Goal: Task Accomplishment & Management: Use online tool/utility

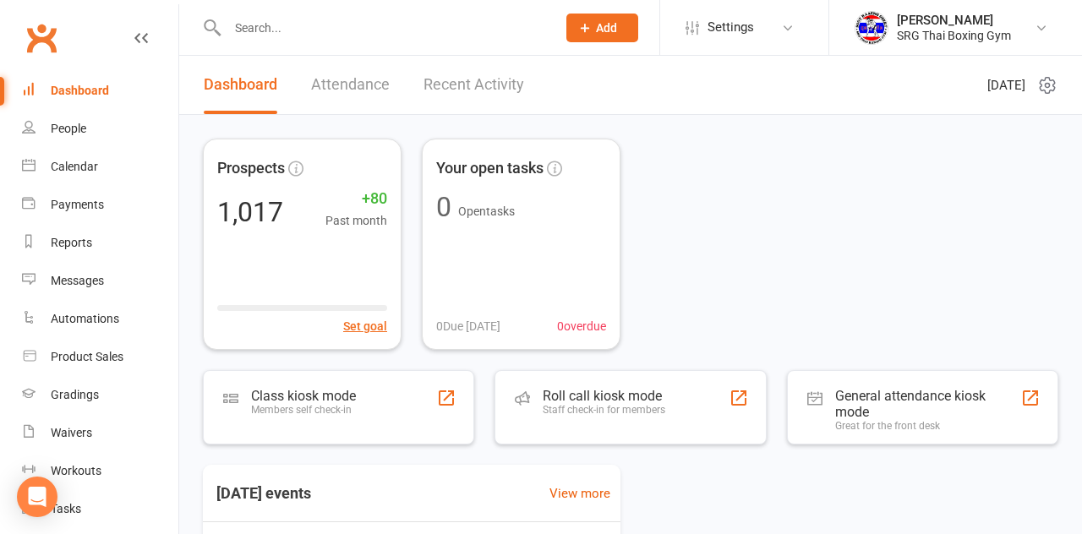
click at [264, 24] on input "text" at bounding box center [383, 28] width 322 height 24
type input "[PERSON_NAME]"
click at [596, 19] on button "Add" at bounding box center [602, 28] width 72 height 29
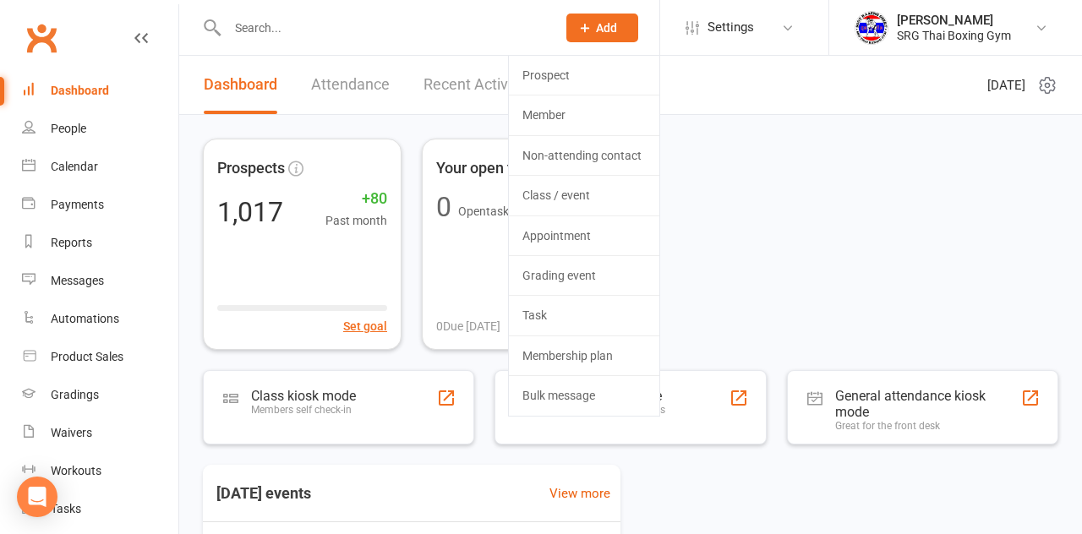
click at [793, 237] on div "Prospects 1,017 +80 Past month Set goal Your open tasks 0 Open tasks 0 Due toda…" at bounding box center [630, 244] width 855 height 211
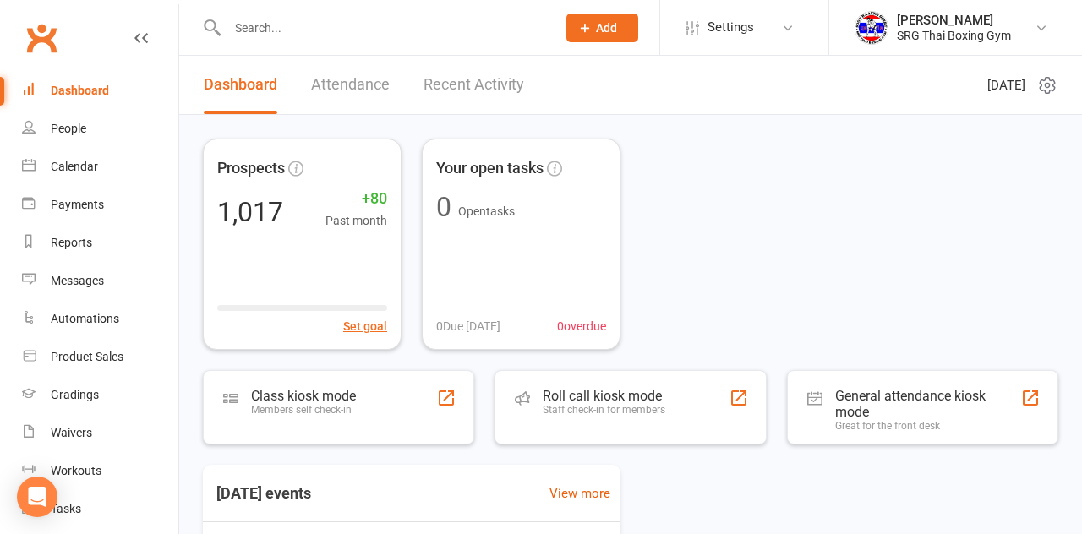
click at [279, 24] on input "text" at bounding box center [383, 28] width 322 height 24
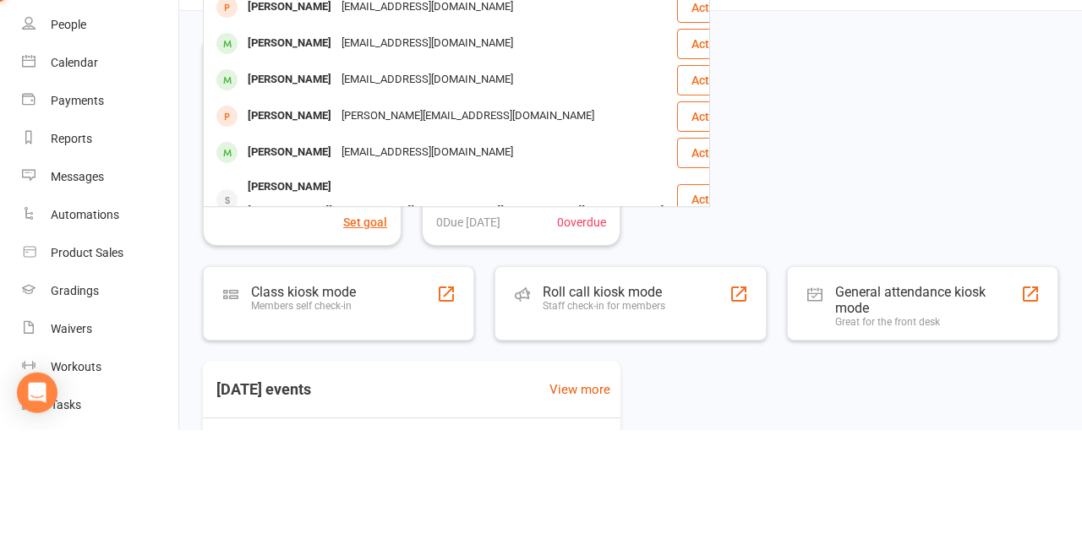
type input "[PERSON_NAME]"
click at [255, 225] on div "Hugo Havili" at bounding box center [290, 220] width 94 height 25
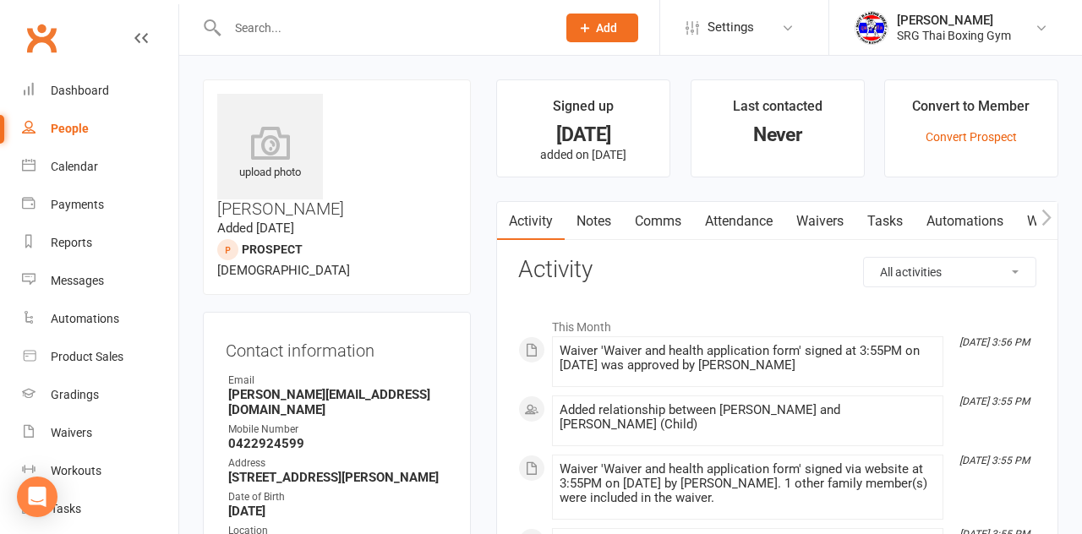
click at [262, 22] on input "text" at bounding box center [383, 28] width 322 height 24
click at [390, 23] on input "text" at bounding box center [383, 28] width 322 height 24
click at [312, 7] on div at bounding box center [373, 27] width 341 height 55
click at [286, 23] on input "text" at bounding box center [383, 28] width 322 height 24
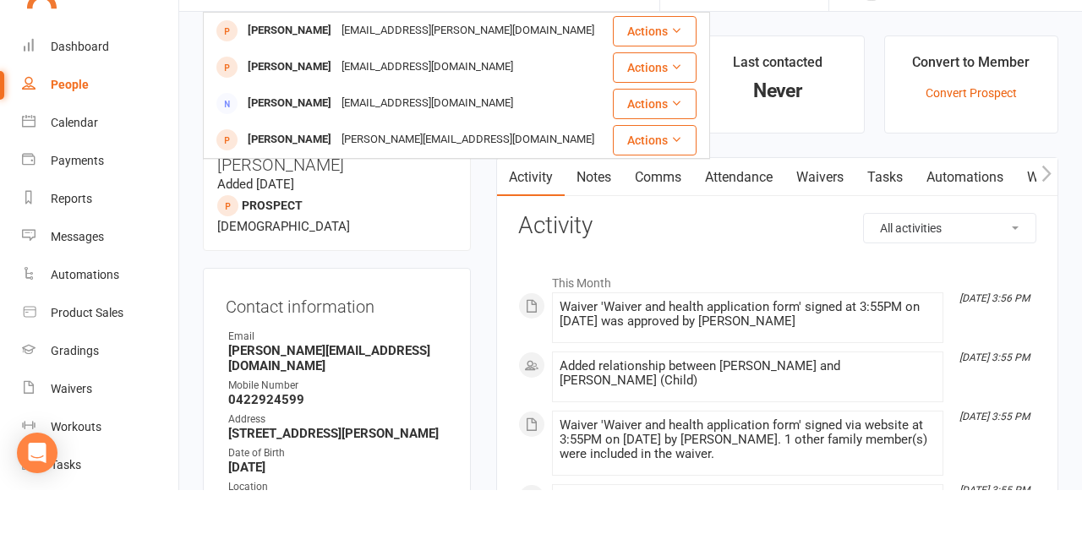
type input "[PERSON_NAME]"
click at [642, 183] on button "Actions" at bounding box center [655, 184] width 84 height 30
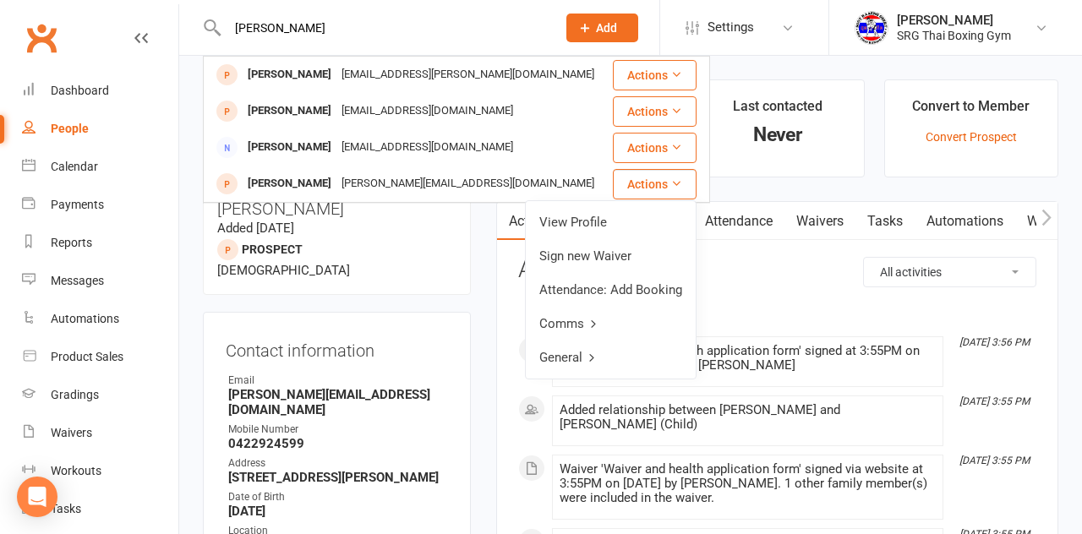
click at [353, 186] on div "Anna.wongruechu@gmail.com" at bounding box center [467, 184] width 263 height 25
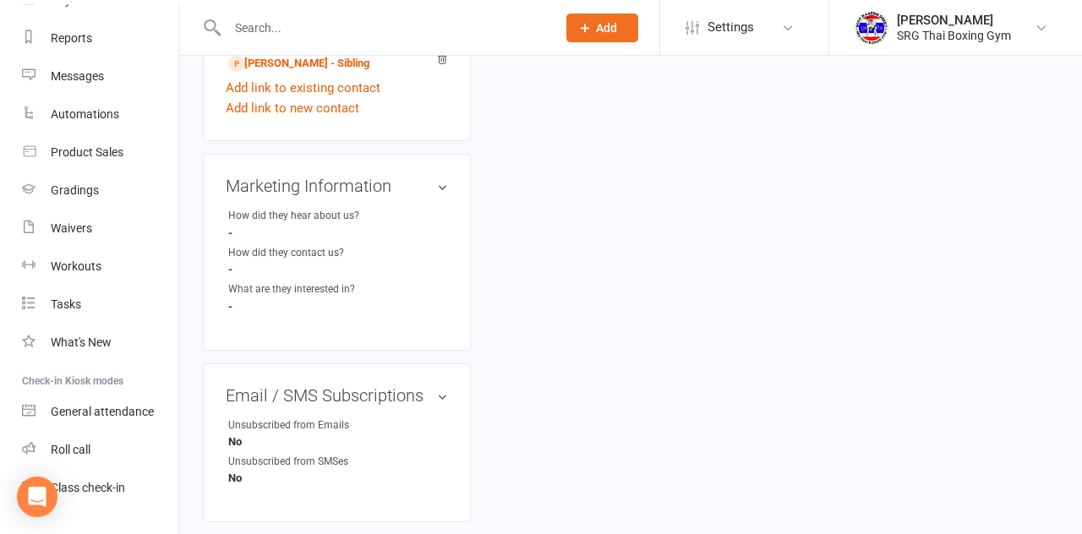
scroll to position [240, 0]
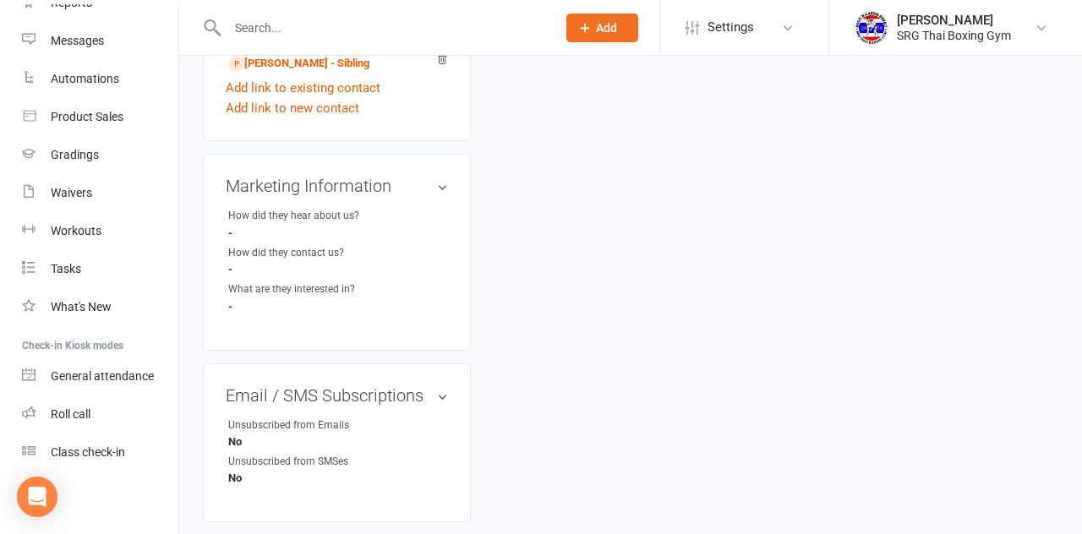
click at [65, 450] on div "Class check-in" at bounding box center [88, 452] width 74 height 14
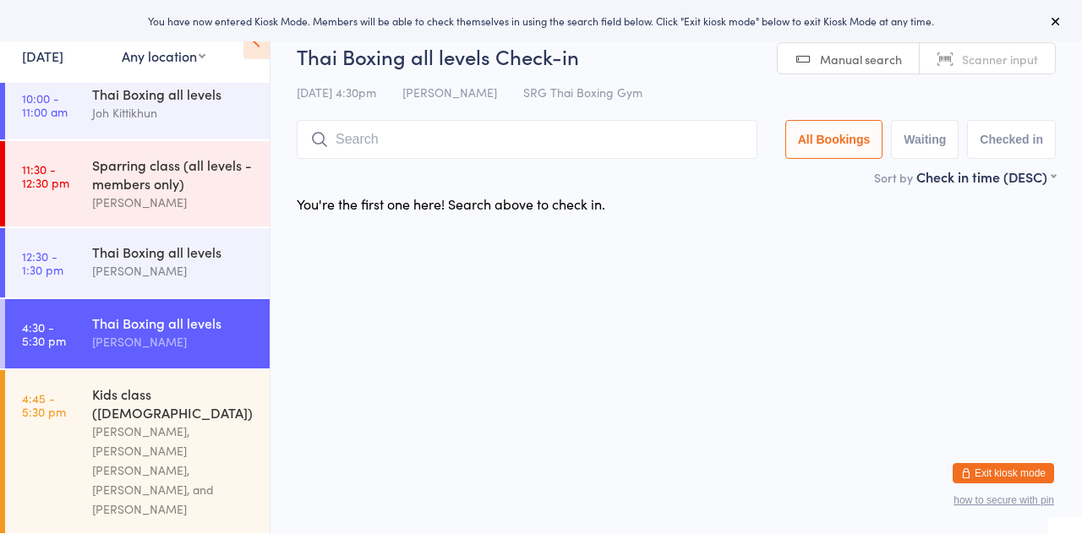
scroll to position [126, 0]
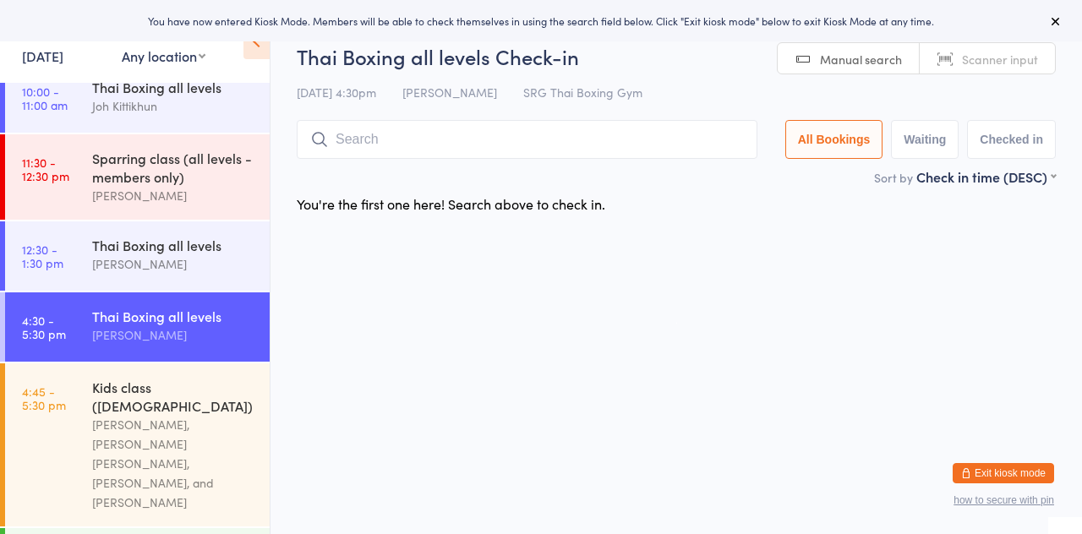
click at [66, 433] on link "4:45 - 5:30 pm Kids class ([DEMOGRAPHIC_DATA]) [PERSON_NAME], [PERSON_NAME] [PE…" at bounding box center [137, 444] width 264 height 163
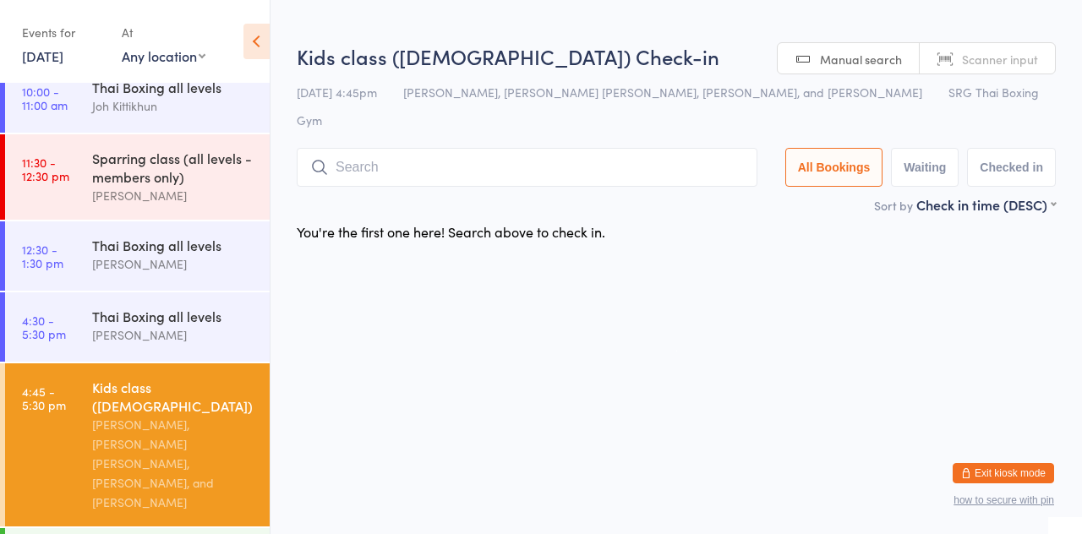
click at [776, 195] on div "Sort by Check in time (DESC) First name (ASC) First name (DESC) Last name (ASC)…" at bounding box center [676, 204] width 759 height 19
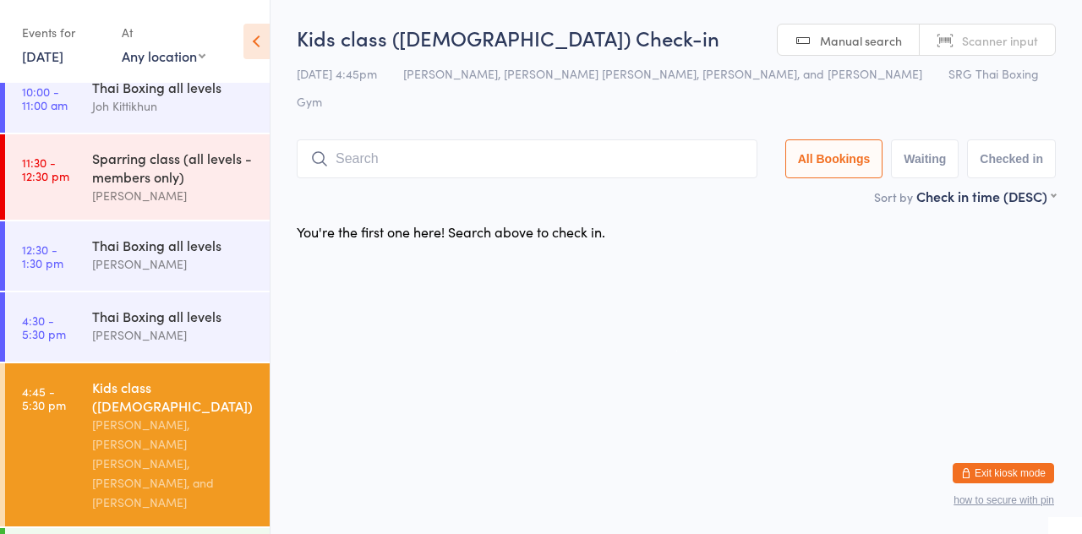
click at [119, 447] on div "[PERSON_NAME], [PERSON_NAME] [PERSON_NAME], [PERSON_NAME], and [PERSON_NAME]" at bounding box center [173, 463] width 163 height 97
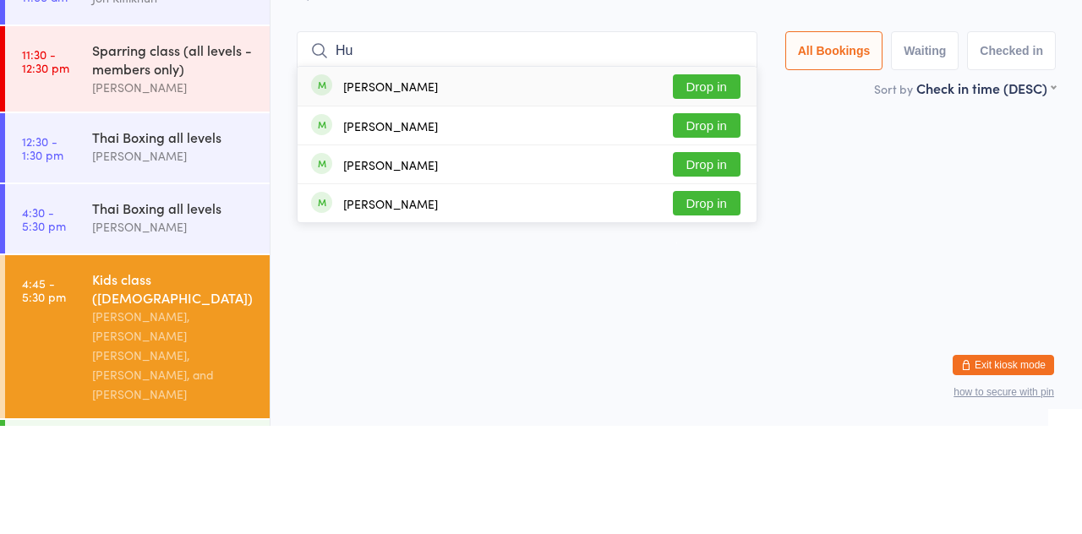
type input "H"
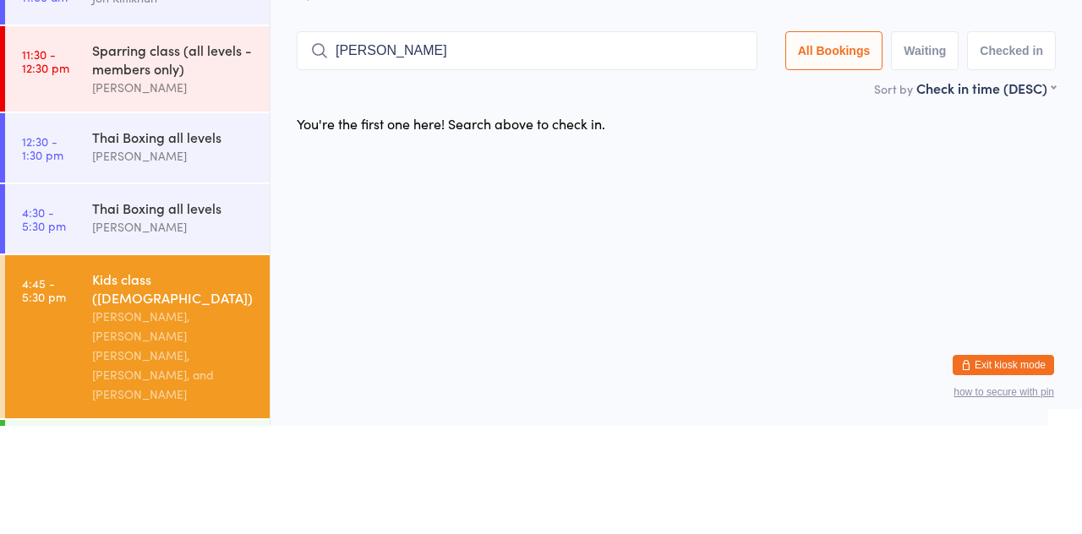
type input "[PERSON_NAME]"
click at [772, 244] on html "You have now entered Kiosk Mode. Members will be able to check themselves in us…" at bounding box center [541, 267] width 1082 height 534
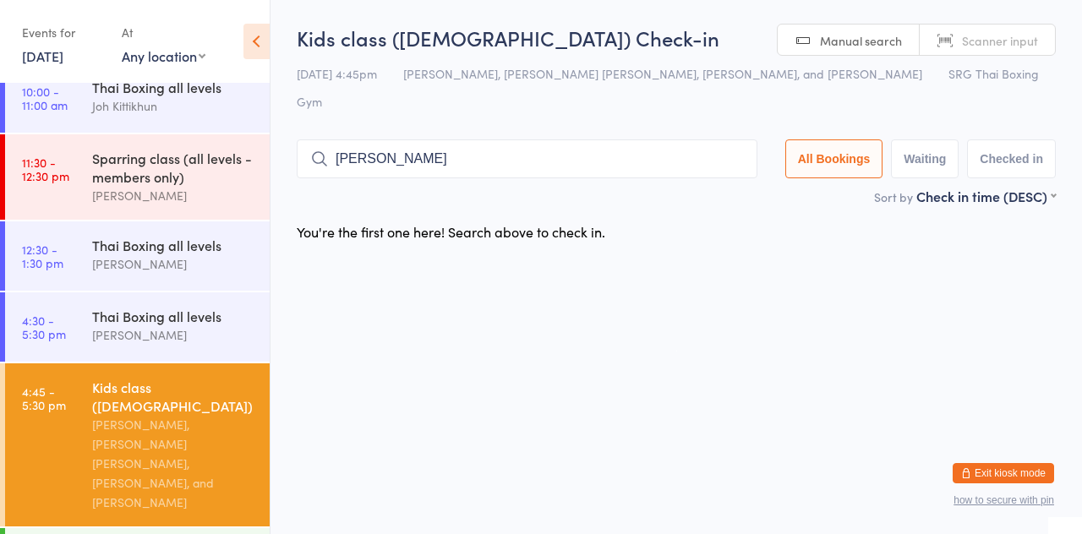
click at [112, 415] on div "[PERSON_NAME], [PERSON_NAME] [PERSON_NAME], [PERSON_NAME], and [PERSON_NAME]" at bounding box center [173, 463] width 163 height 97
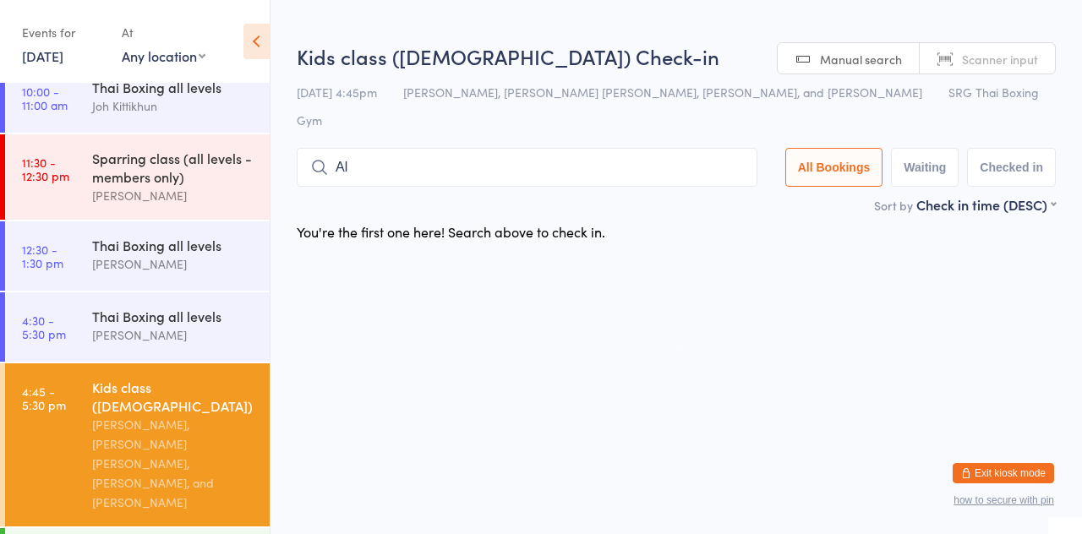
type input "Alo"
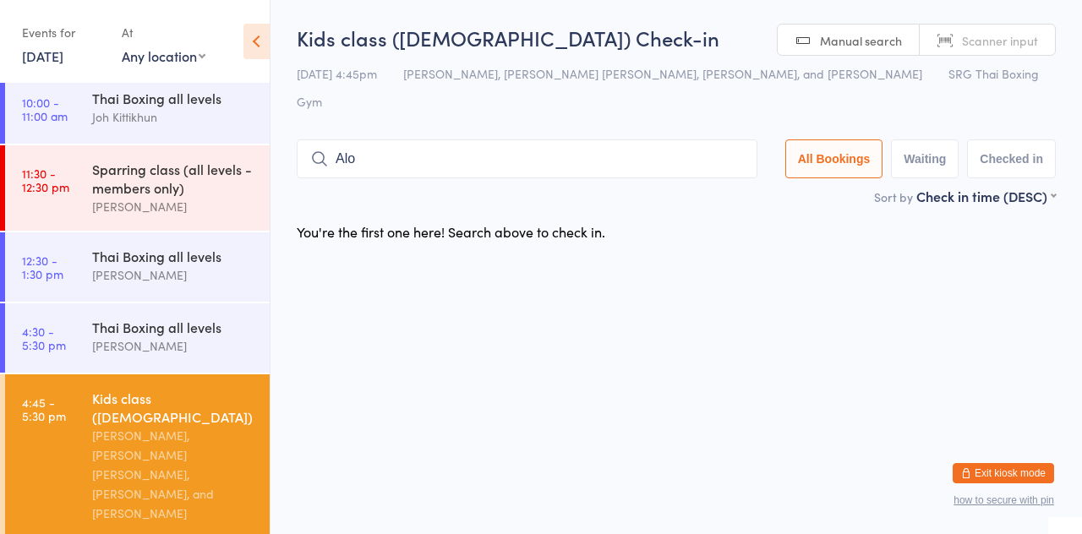
scroll to position [110, 0]
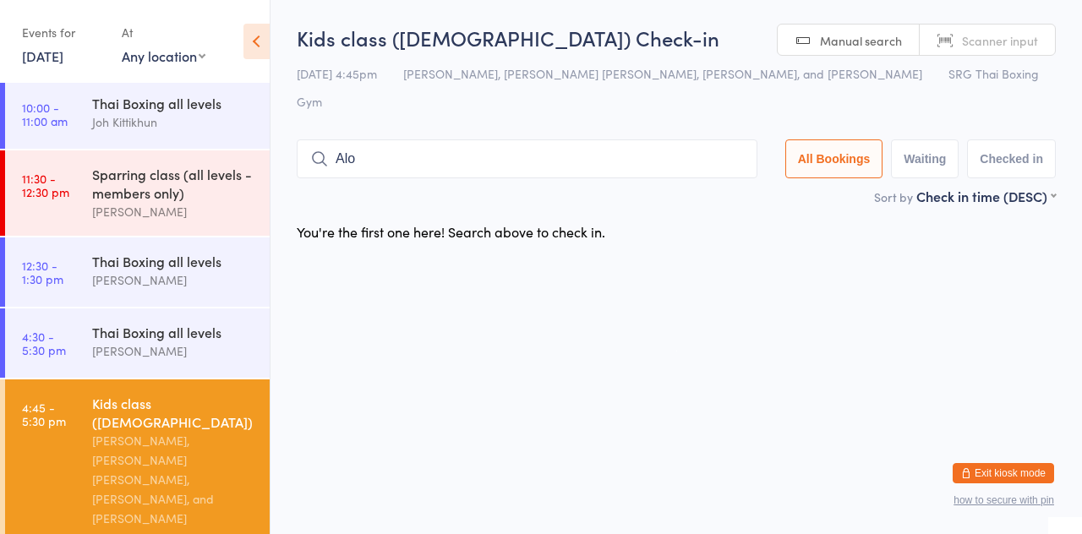
click at [147, 193] on div "Sparring class (all levels - members only)" at bounding box center [173, 183] width 163 height 37
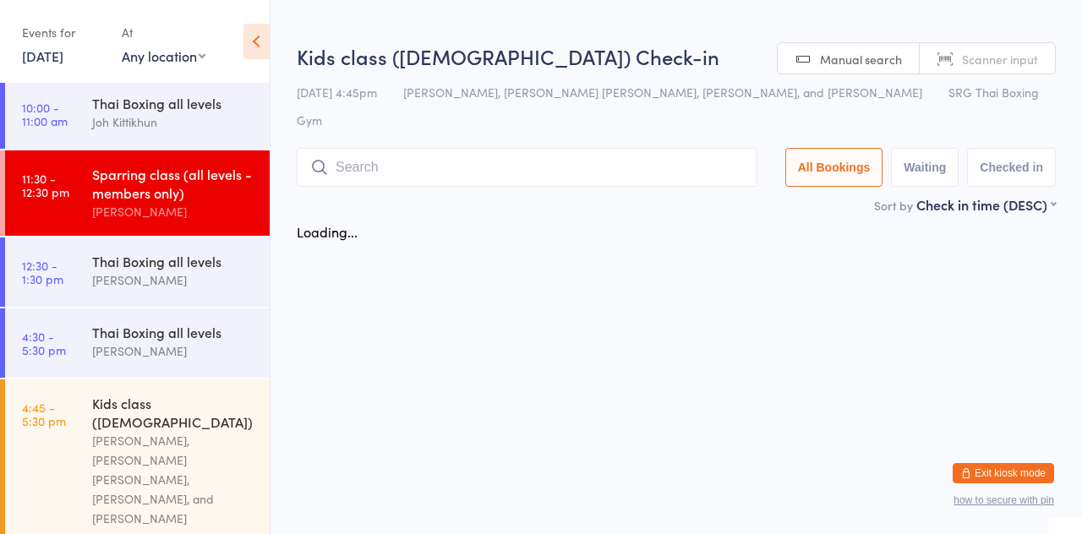
click at [140, 204] on div "[PERSON_NAME]" at bounding box center [173, 211] width 163 height 19
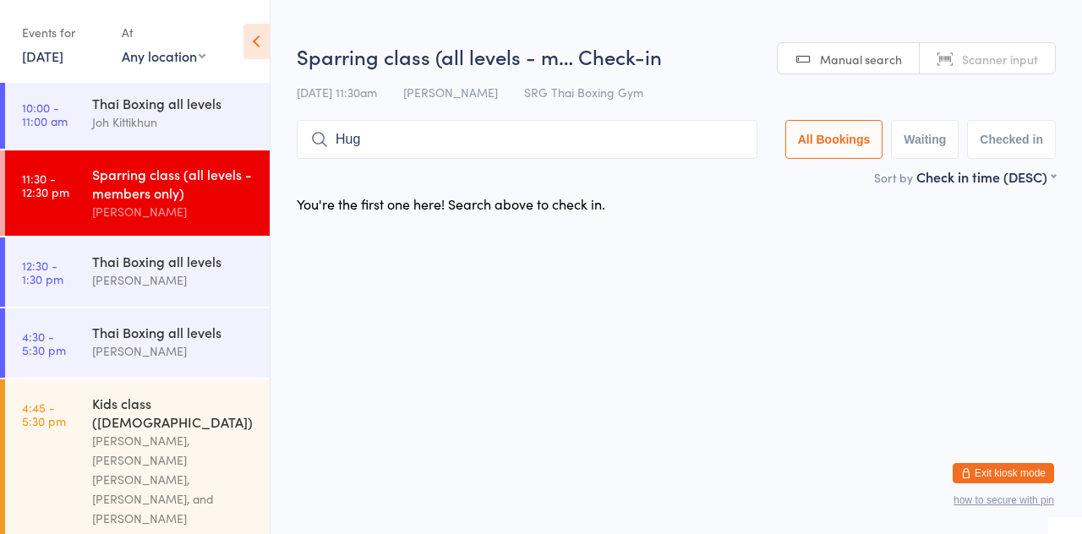
type input "[PERSON_NAME]"
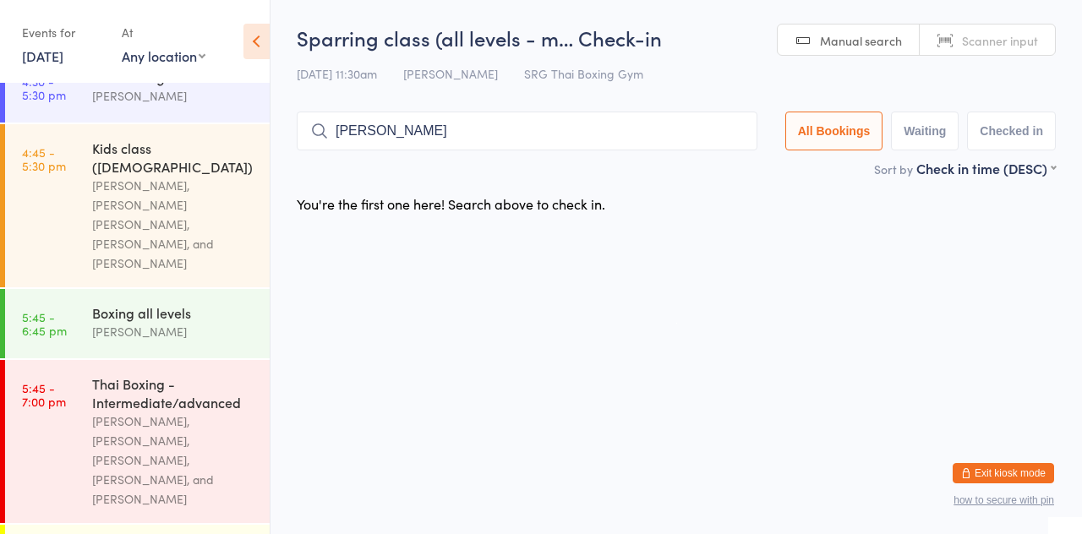
scroll to position [419, 0]
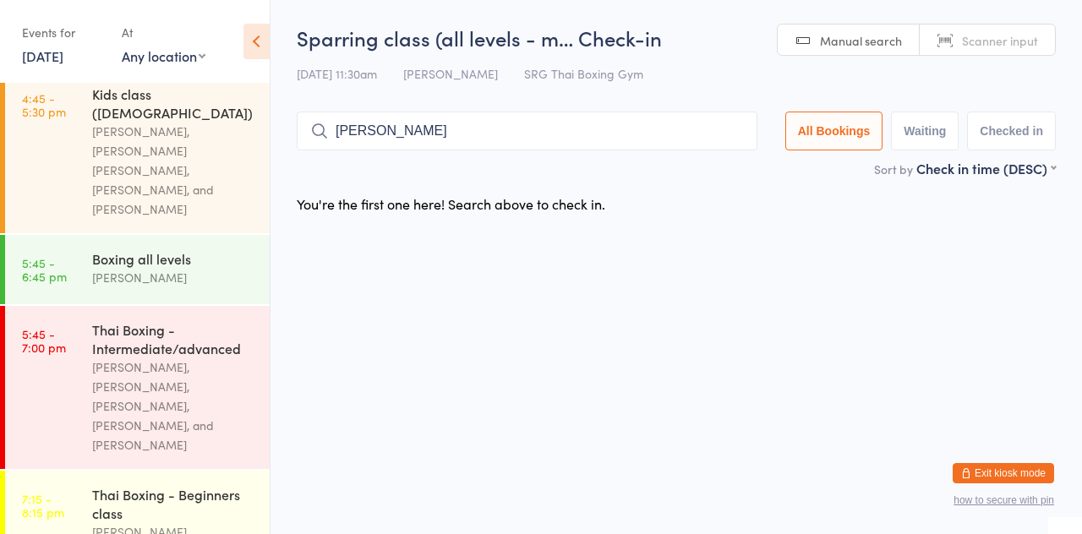
click at [42, 128] on link "4:45 - 5:30 pm Kids class ([DEMOGRAPHIC_DATA]) [PERSON_NAME], [PERSON_NAME] [PE…" at bounding box center [137, 151] width 264 height 163
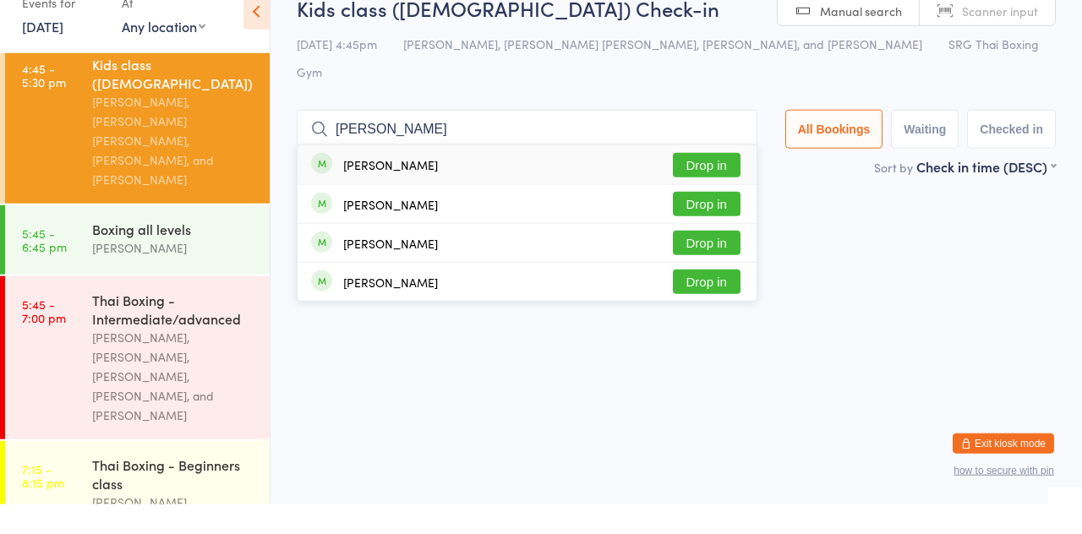
click at [399, 139] on input "[PERSON_NAME]" at bounding box center [527, 158] width 461 height 39
type input "H"
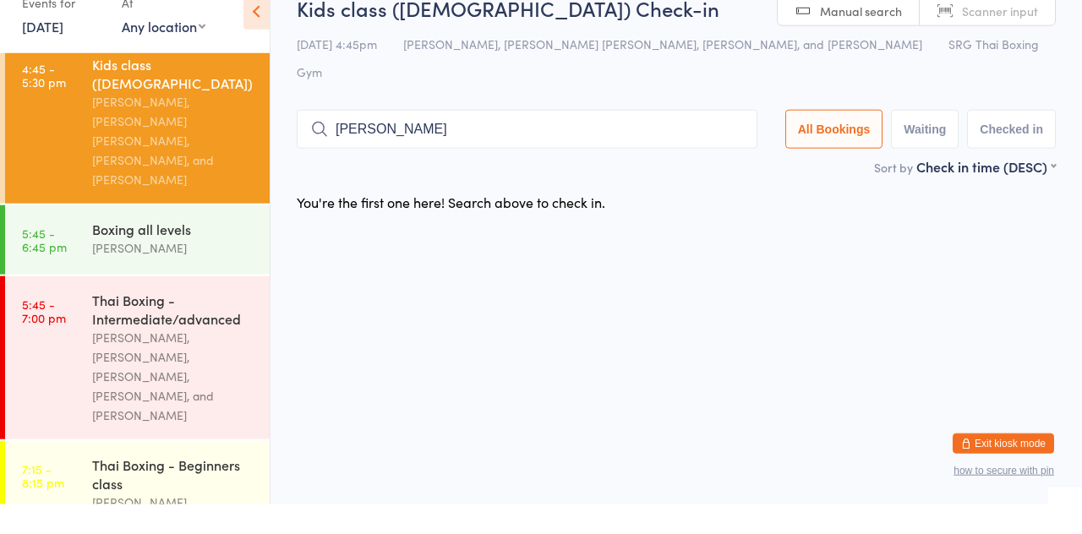
type input "Hunter"
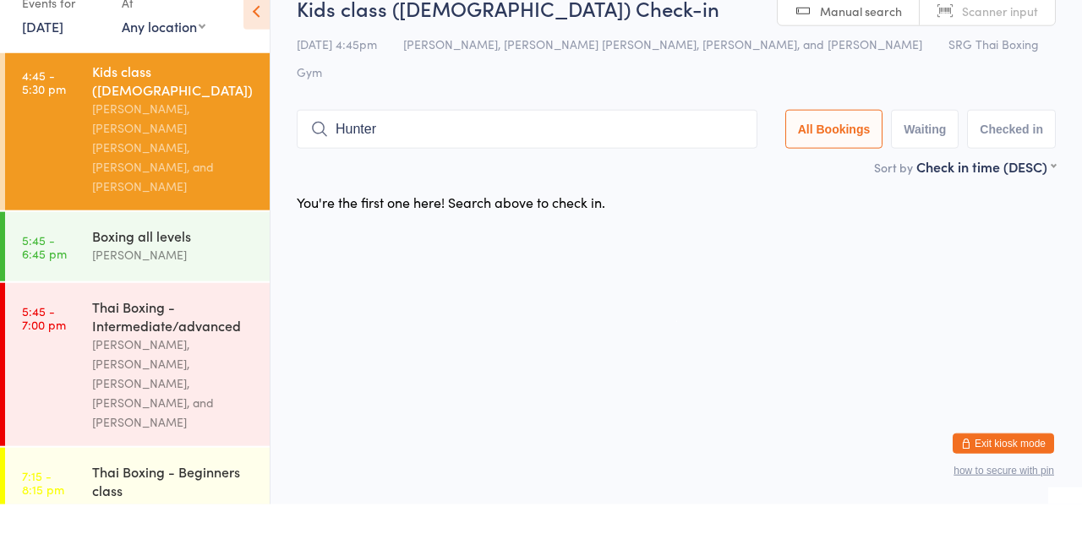
scroll to position [403, 0]
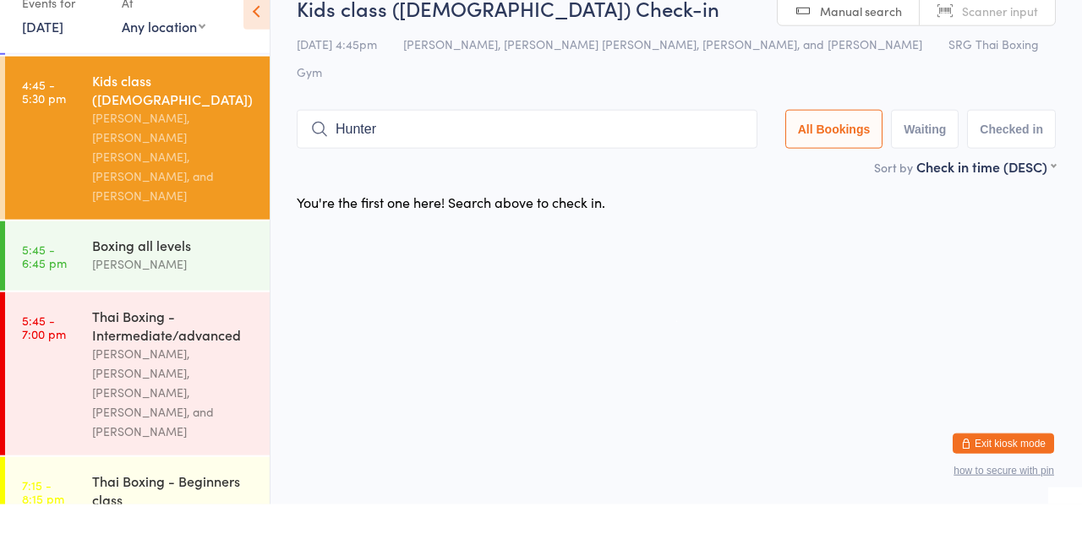
click at [60, 155] on link "4:45 - 5:30 pm Kids class ([DEMOGRAPHIC_DATA]) [PERSON_NAME], [PERSON_NAME] [PE…" at bounding box center [137, 167] width 264 height 163
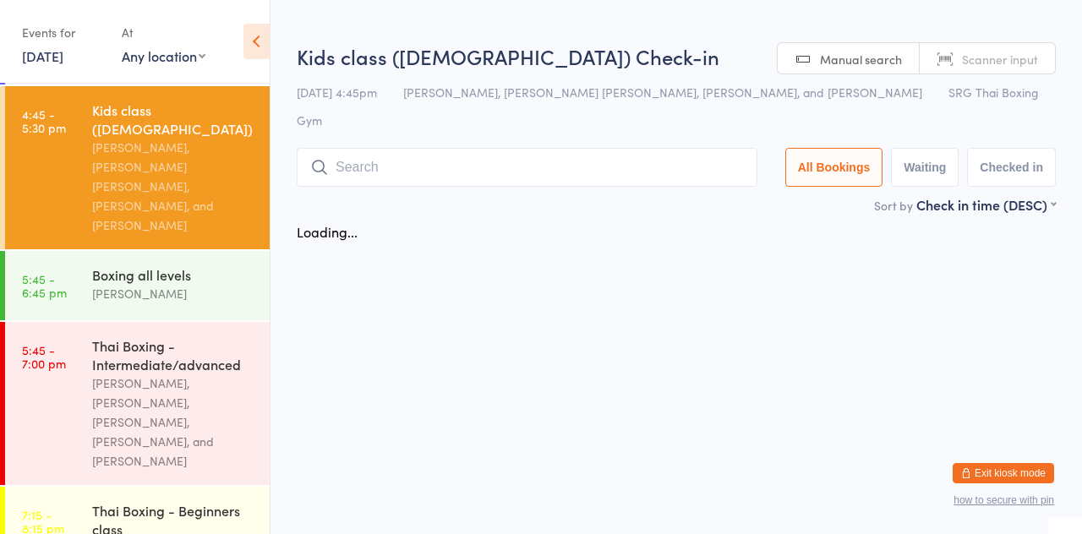
click at [60, 130] on time "4:45 - 5:30 pm" at bounding box center [44, 120] width 44 height 27
type input "Misi"
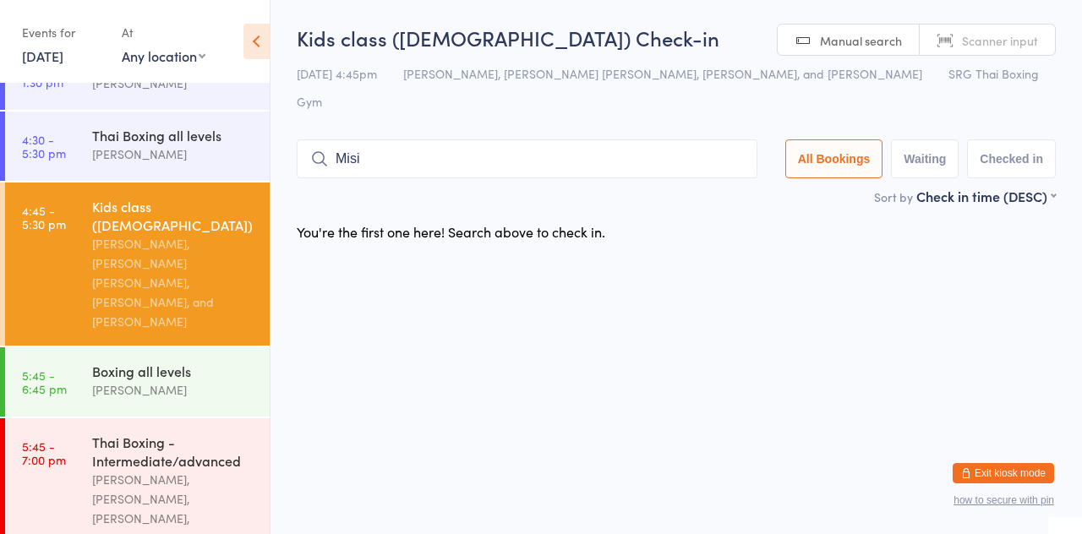
scroll to position [308, 0]
click at [46, 147] on time "4:30 - 5:30 pm" at bounding box center [44, 145] width 44 height 27
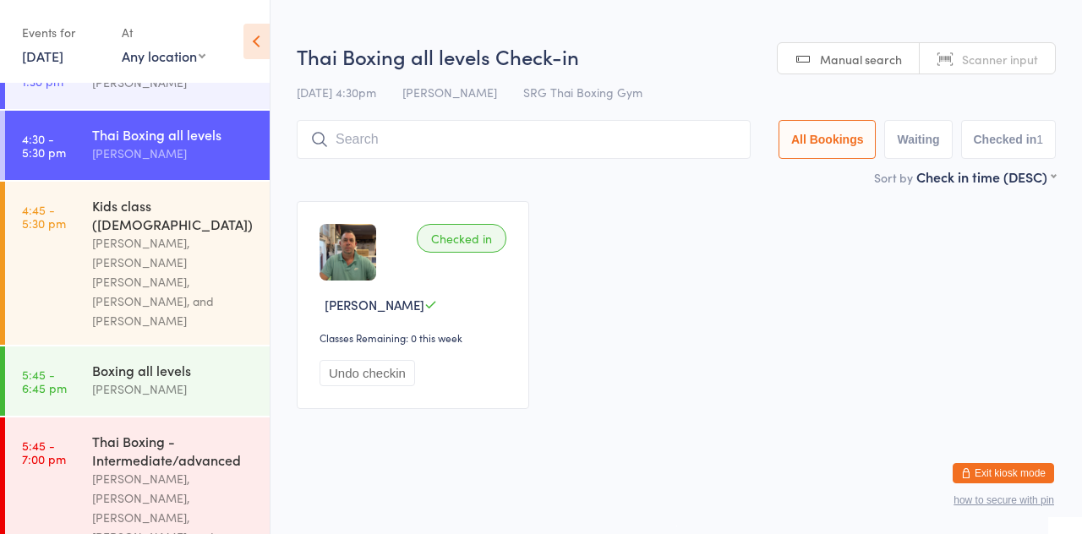
click at [108, 200] on div "Kids class ([DEMOGRAPHIC_DATA])" at bounding box center [173, 214] width 163 height 37
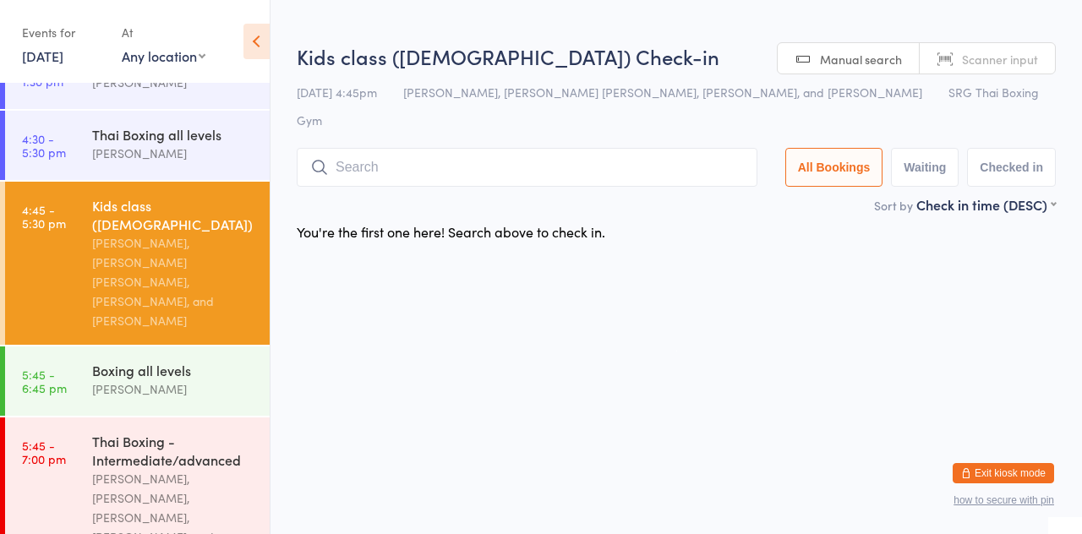
click at [690, 214] on div "You're the first one here! Search above to check in." at bounding box center [675, 231] width 789 height 35
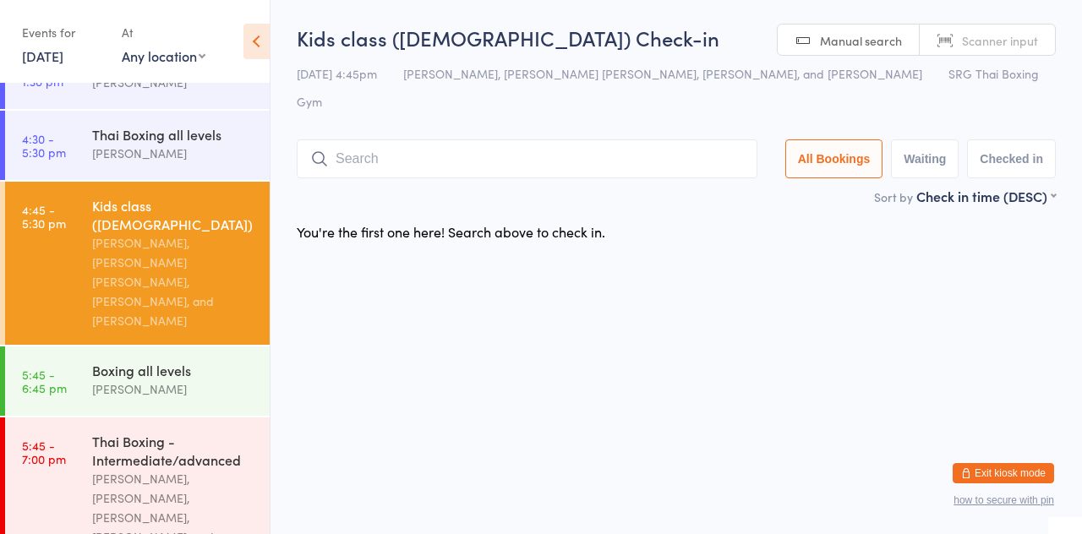
click at [147, 234] on div "[PERSON_NAME], [PERSON_NAME] [PERSON_NAME], [PERSON_NAME], and [PERSON_NAME]" at bounding box center [173, 281] width 163 height 97
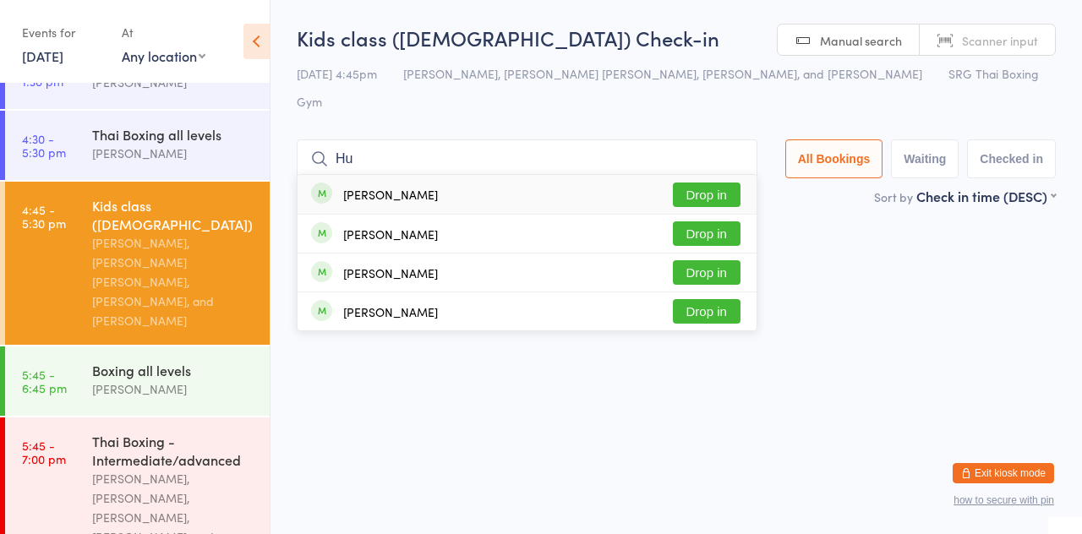
type input "H"
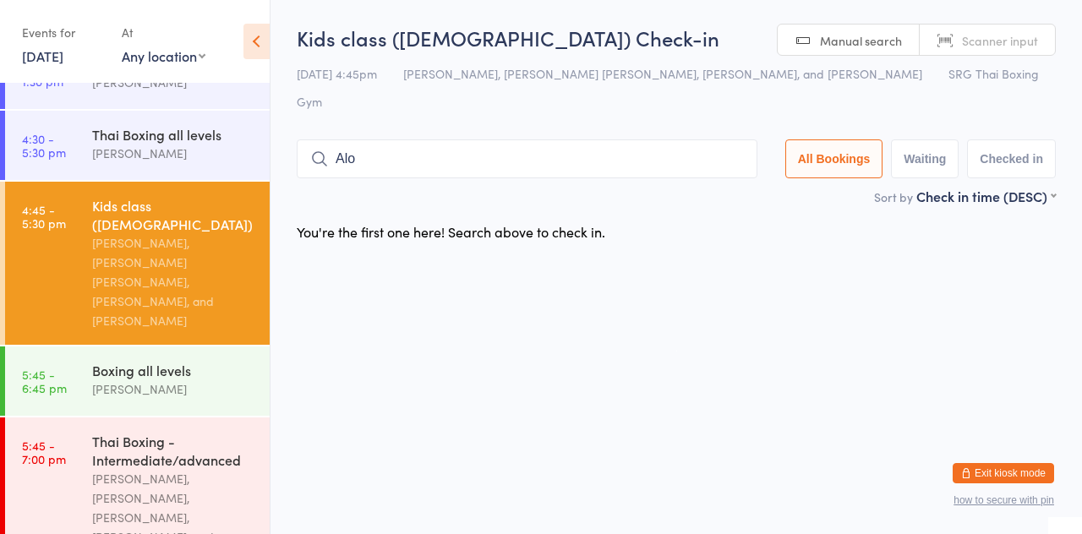
type input "Alo"
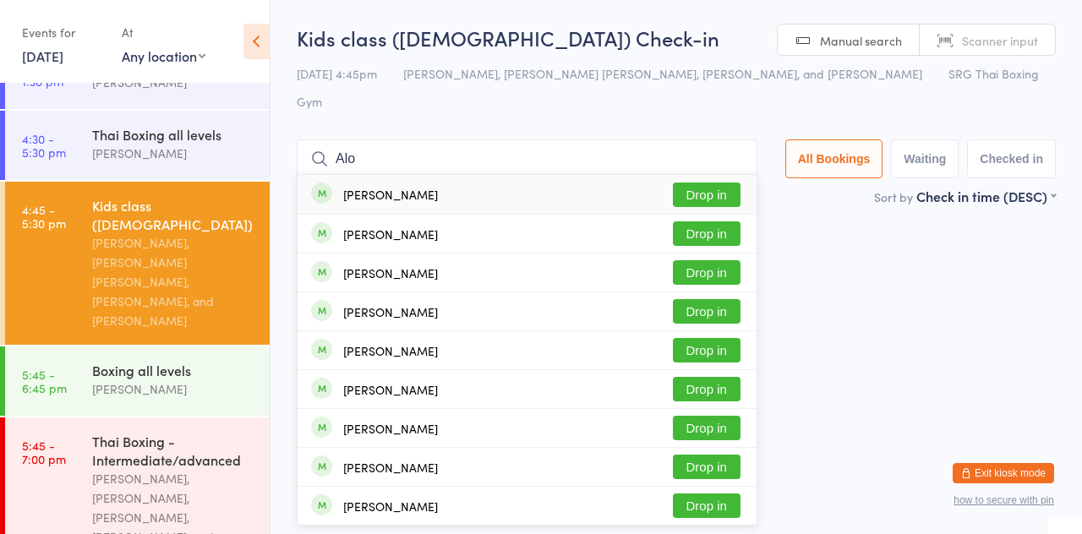
click at [367, 175] on div "[PERSON_NAME] Drop in" at bounding box center [526, 194] width 459 height 39
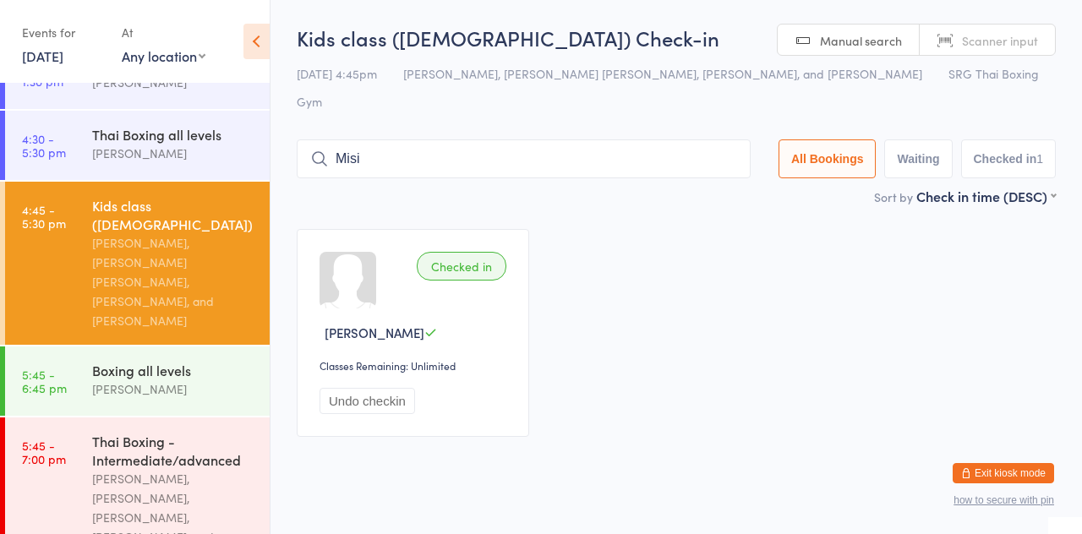
click at [328, 229] on div "Checked in Alo Havili Classes Remaining: Unlimited Undo checkin" at bounding box center [413, 333] width 232 height 208
click at [510, 139] on input "Misi" at bounding box center [524, 158] width 454 height 39
type input "M"
type input "Havili"
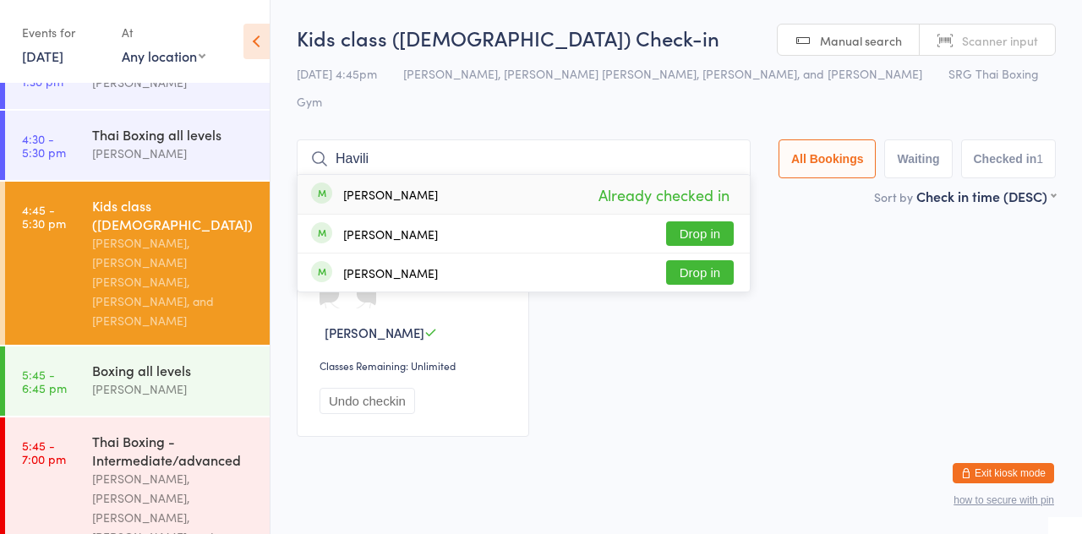
click at [707, 221] on button "Drop in" at bounding box center [700, 233] width 68 height 25
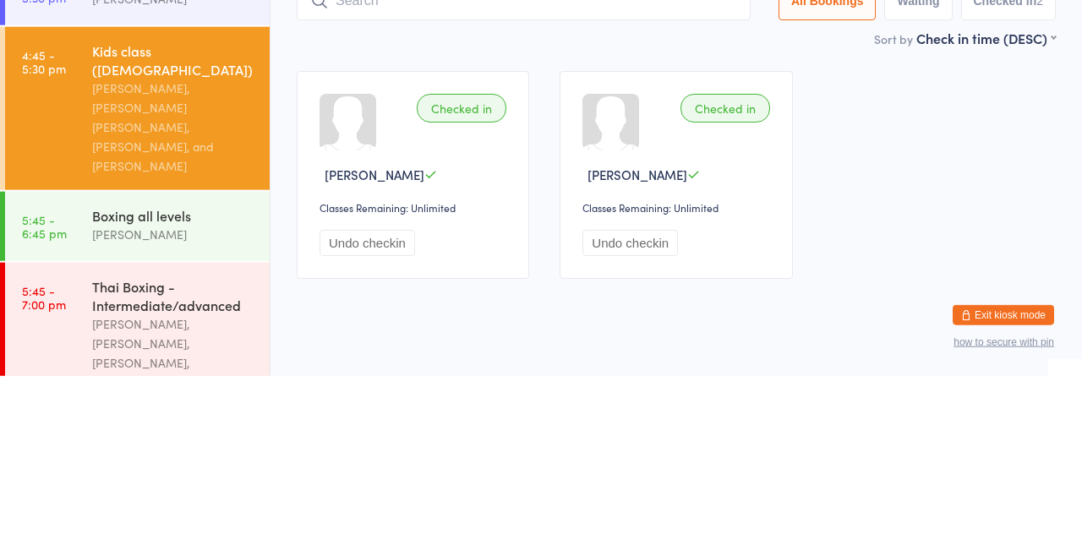
scroll to position [304, 0]
click at [543, 214] on div "Checked in [PERSON_NAME] Classes Remaining: Unlimited Undo checkin Checked in A…" at bounding box center [675, 333] width 789 height 238
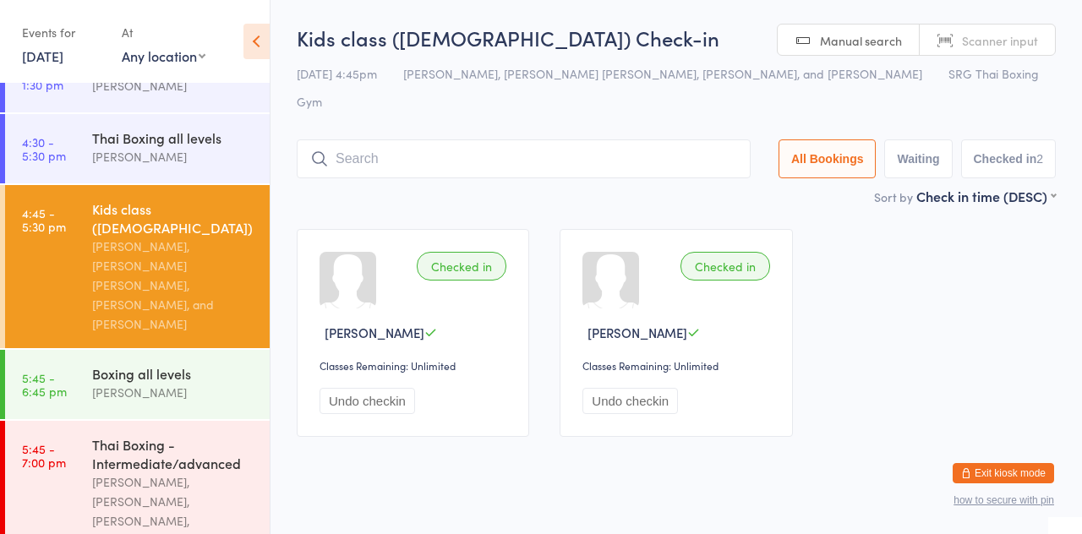
click at [432, 139] on input "search" at bounding box center [524, 158] width 454 height 39
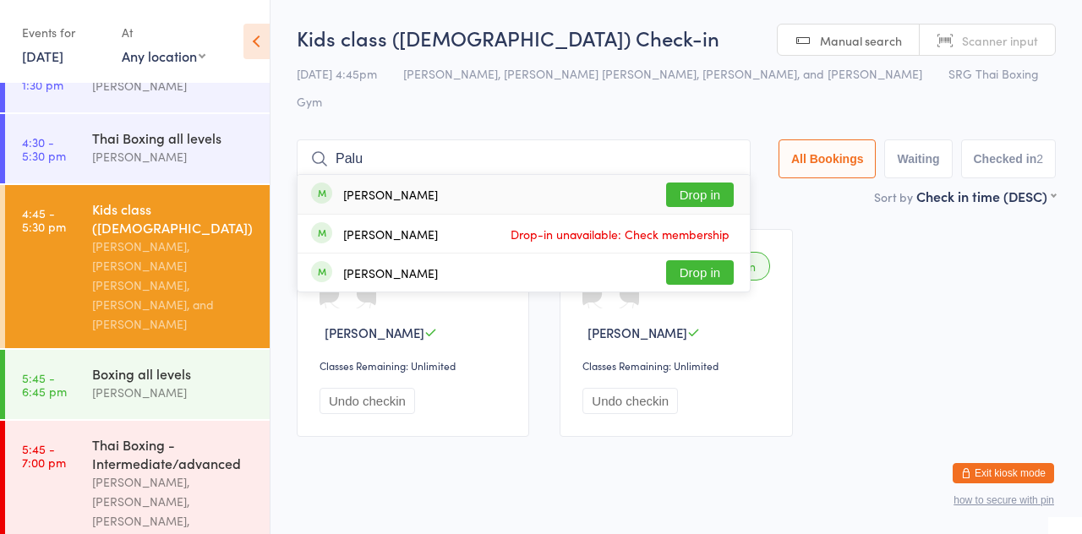
type input "Palu"
click at [389, 188] on div "[PERSON_NAME]" at bounding box center [390, 195] width 95 height 14
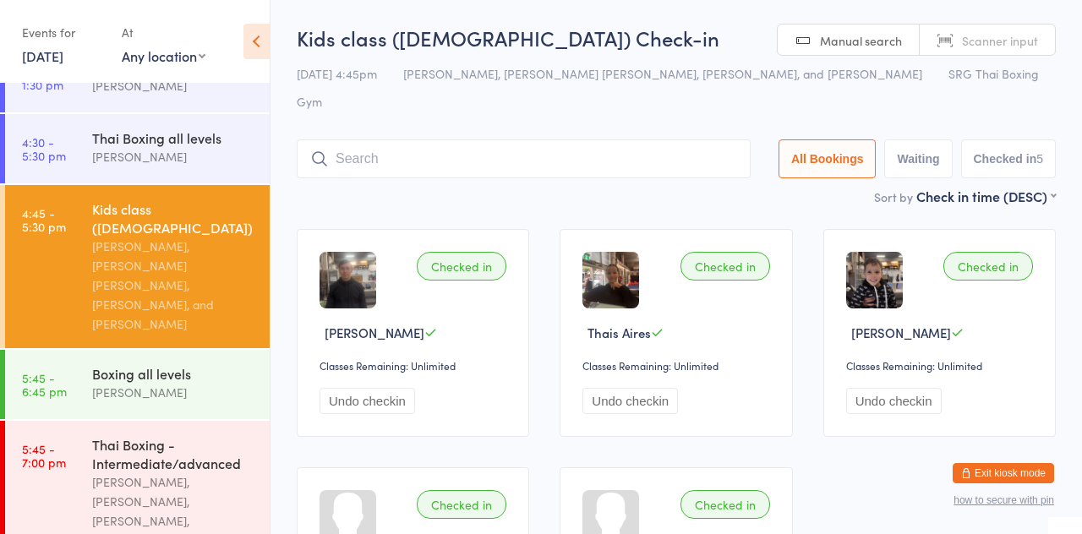
click at [167, 150] on div "[PERSON_NAME]" at bounding box center [173, 156] width 163 height 19
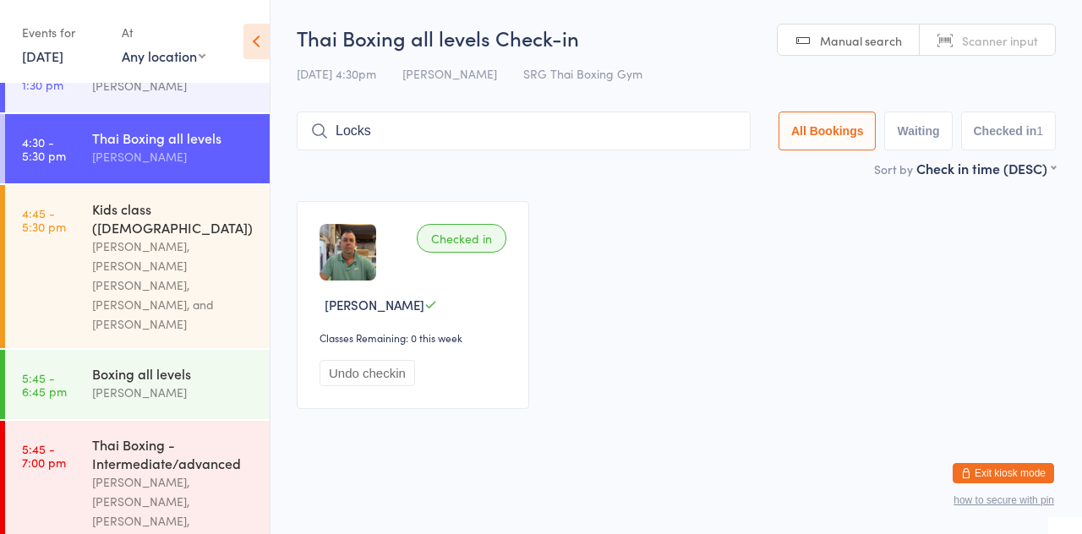
type input "Locks"
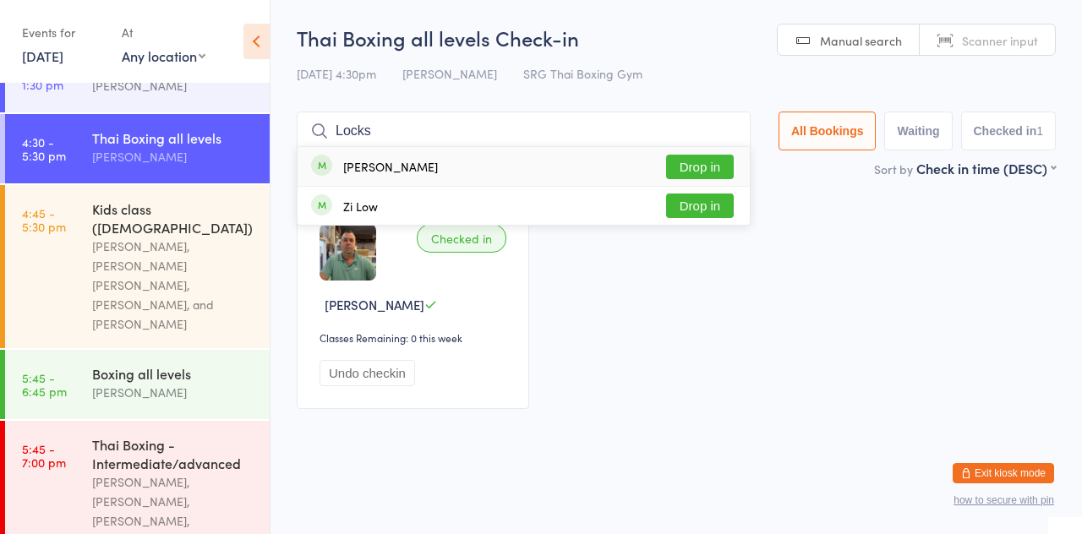
click at [729, 172] on button "Drop in" at bounding box center [700, 167] width 68 height 25
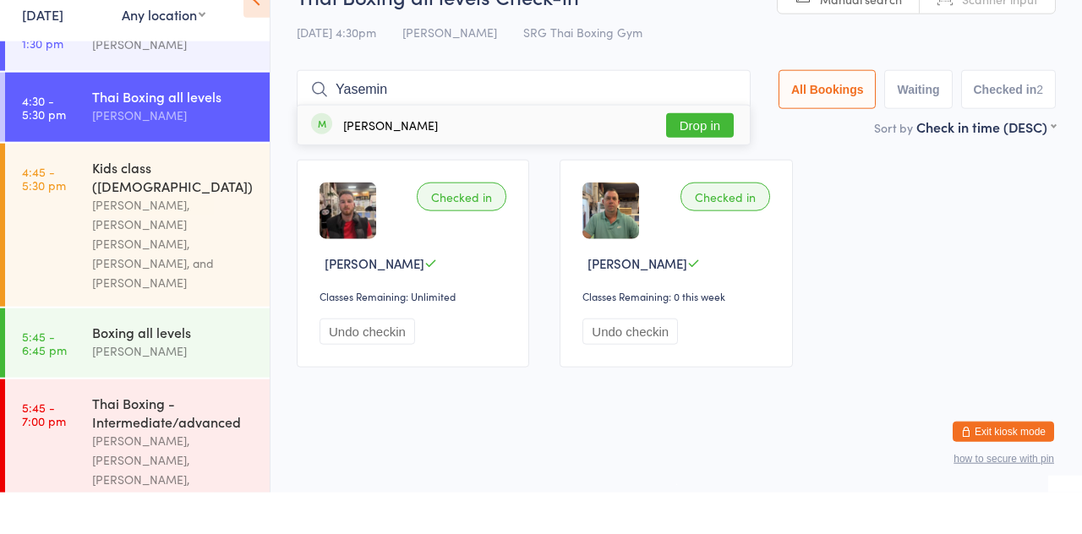
type input "Yasemin"
click at [703, 177] on button "Drop in" at bounding box center [700, 167] width 68 height 25
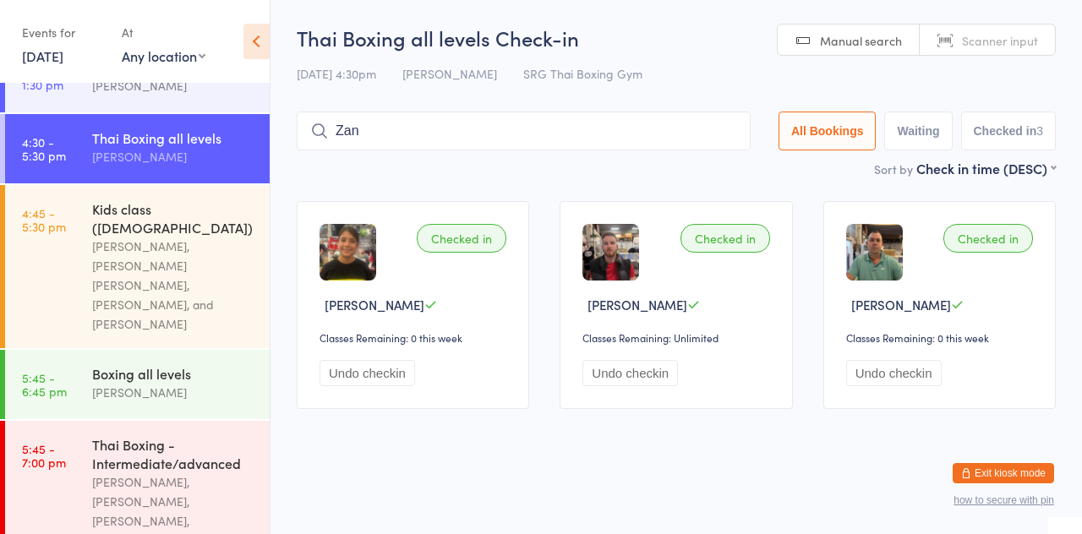
type input "[PERSON_NAME]"
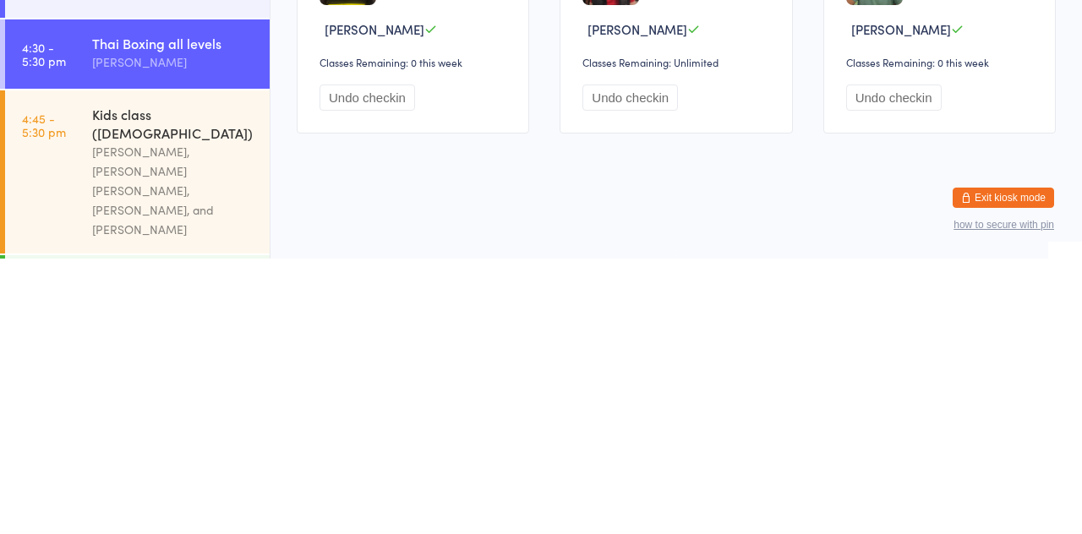
scroll to position [108, 0]
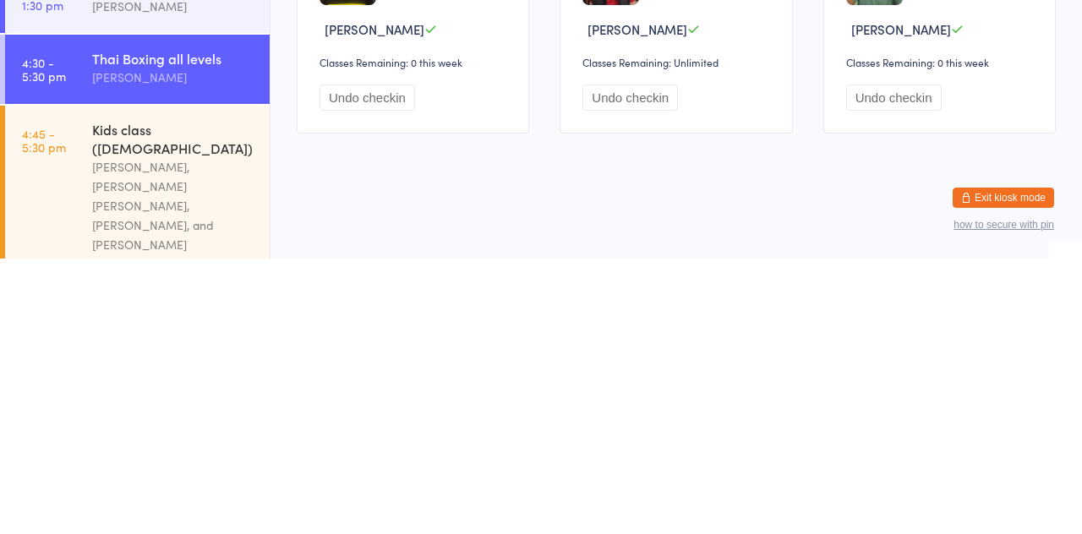
click at [49, 433] on link "4:45 - 5:30 pm Kids class ([DEMOGRAPHIC_DATA]) [PERSON_NAME], [PERSON_NAME] [PE…" at bounding box center [137, 462] width 264 height 163
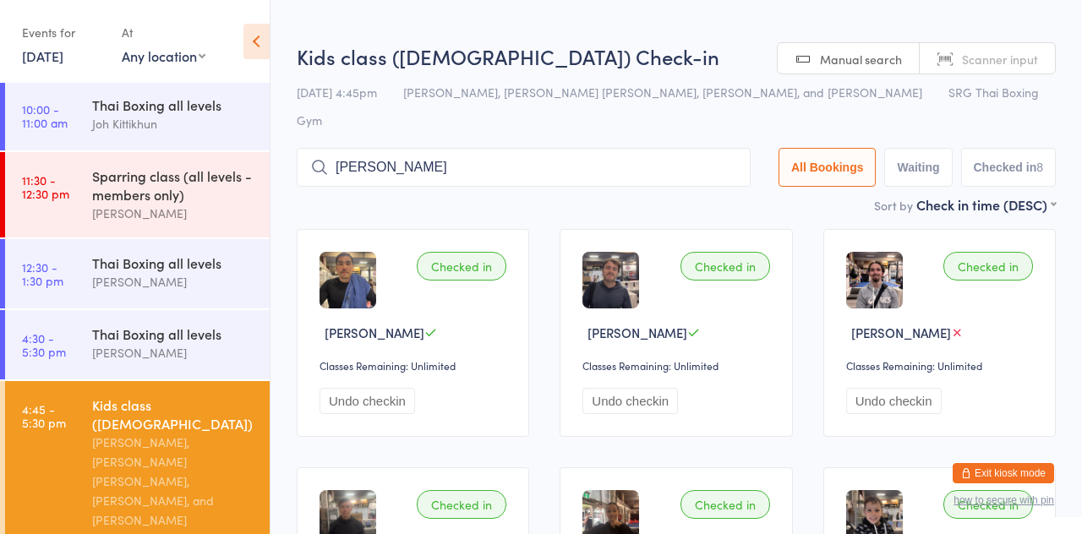
type input "[PERSON_NAME]"
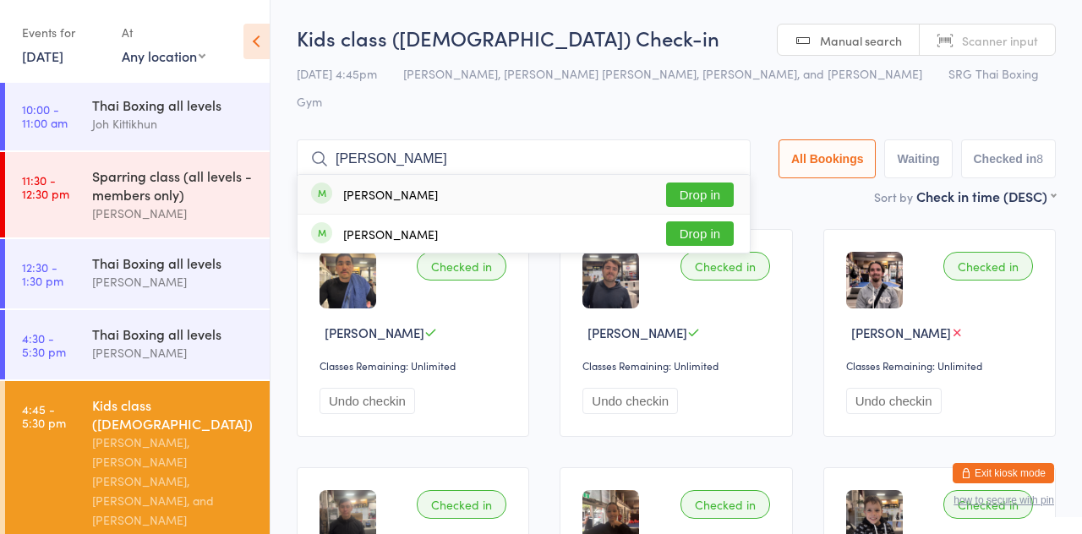
click at [720, 183] on button "Drop in" at bounding box center [700, 195] width 68 height 25
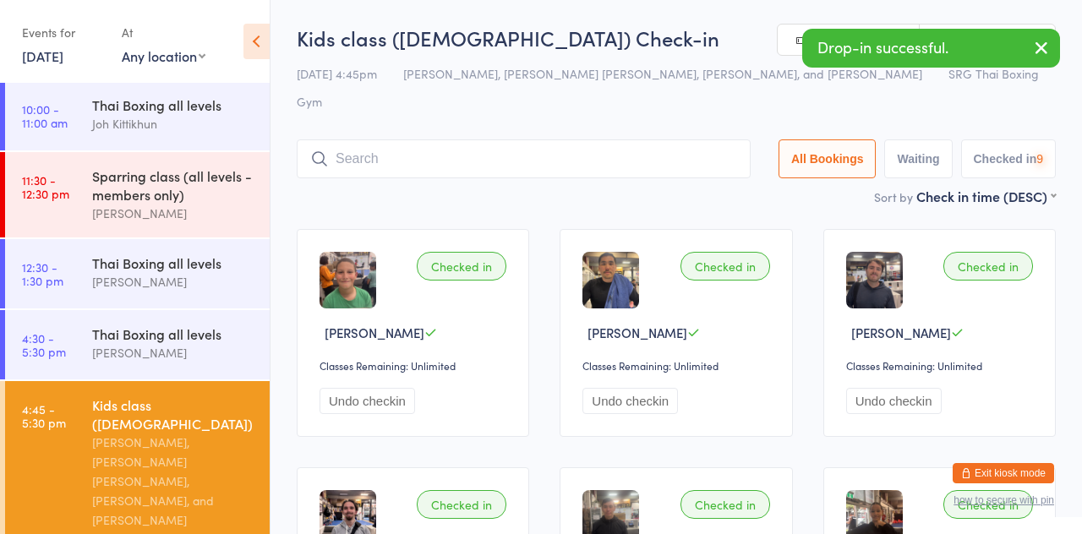
click at [727, 89] on div "Kids class ([DEMOGRAPHIC_DATA]) Check-in [DATE] 4:45pm [PERSON_NAME], [PERSON_N…" at bounding box center [676, 105] width 759 height 163
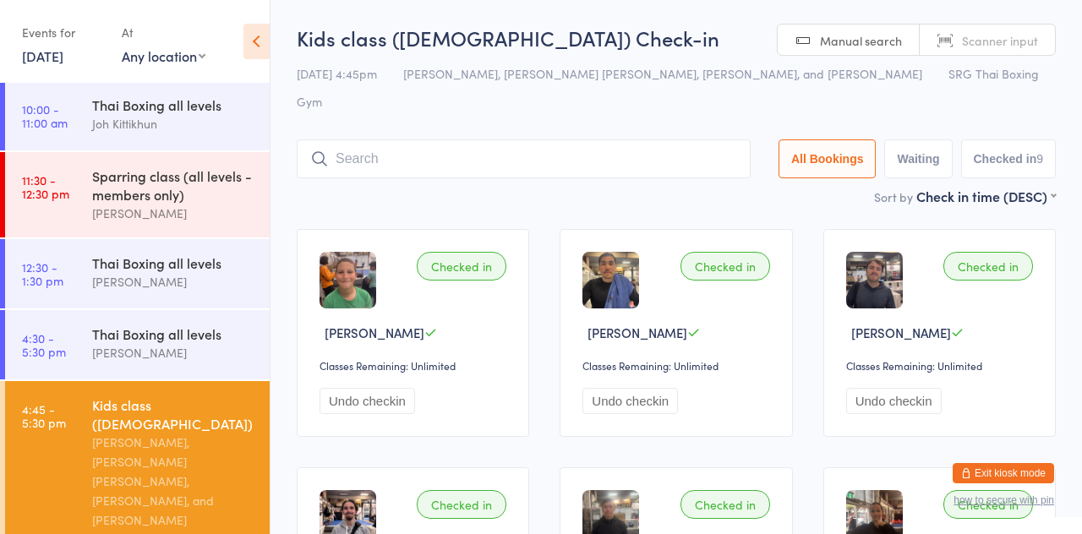
click at [342, 139] on input "search" at bounding box center [524, 158] width 454 height 39
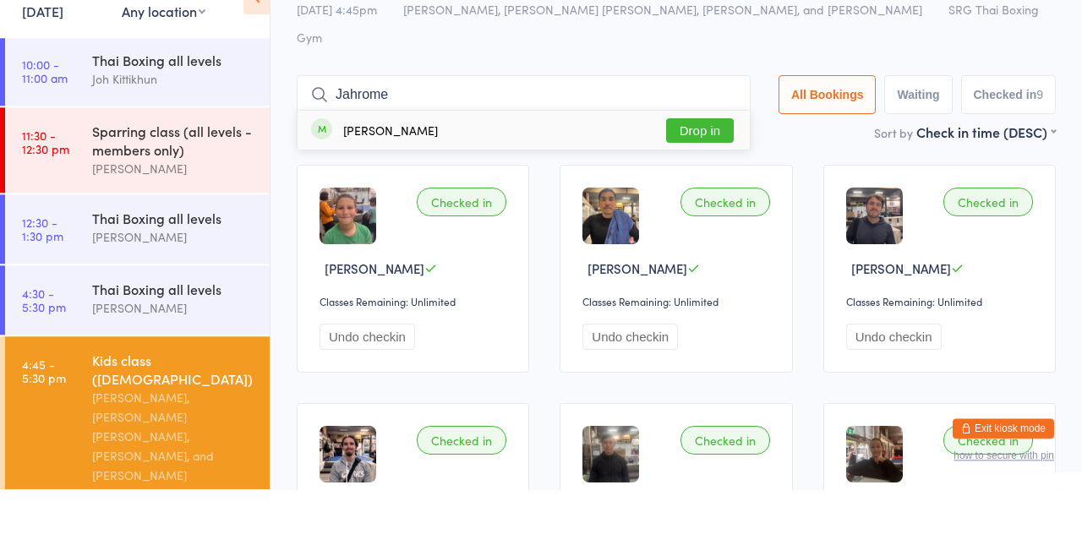
scroll to position [20, 0]
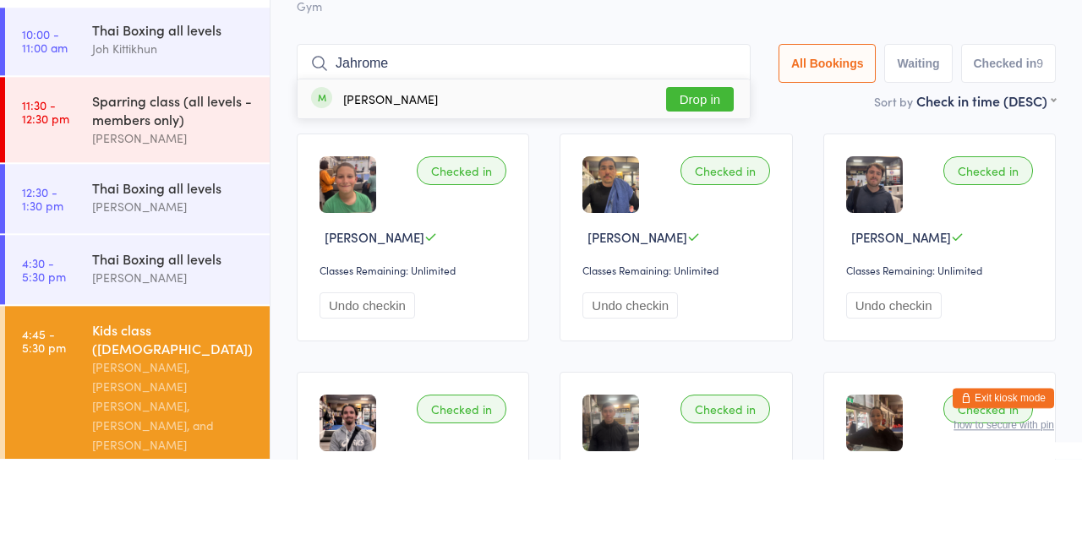
type input "Jahrome"
click at [733, 162] on button "Drop in" at bounding box center [700, 174] width 68 height 25
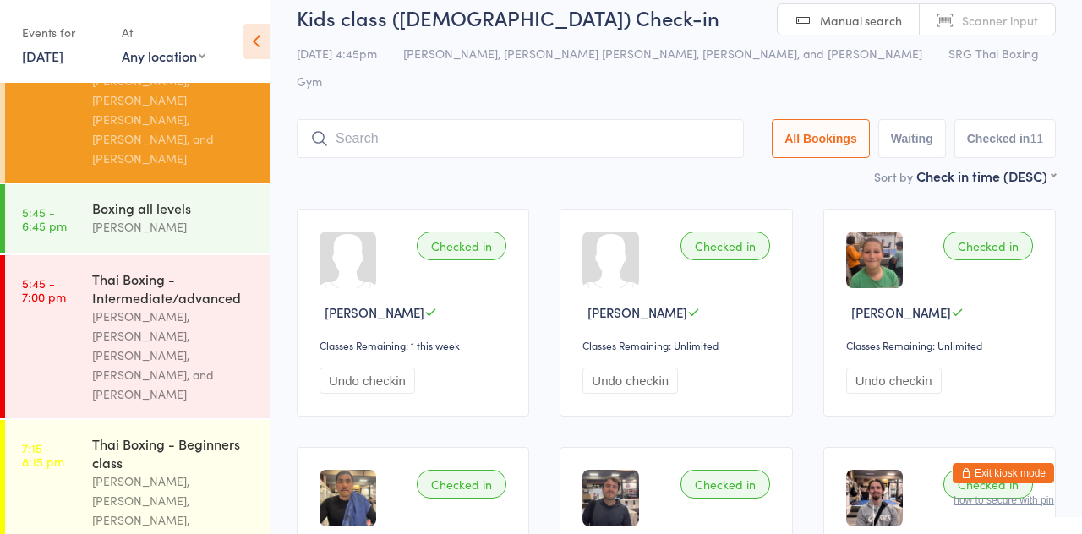
scroll to position [515, 0]
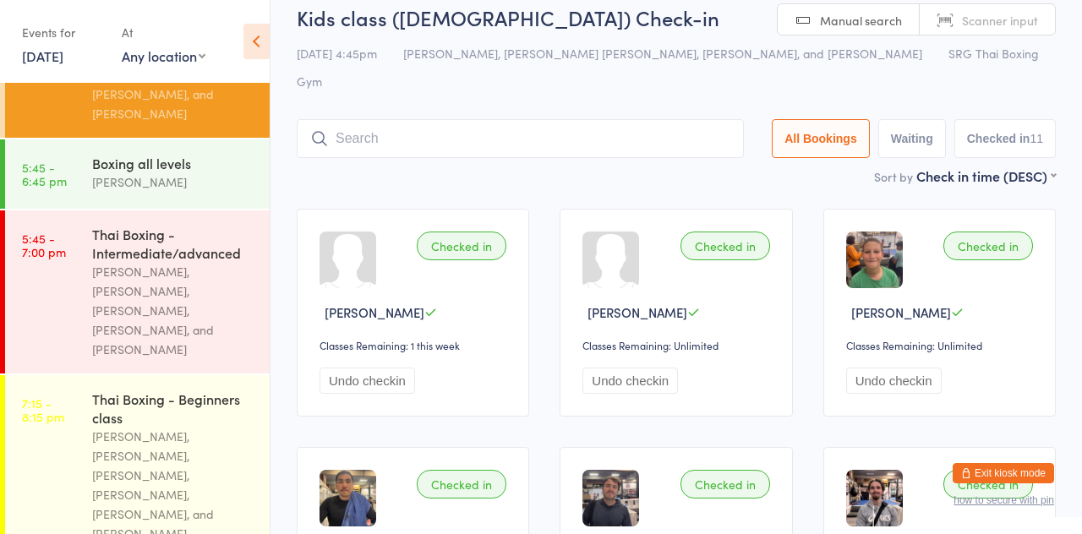
click at [215, 225] on div "Thai Boxing - Intermediate/advanced" at bounding box center [173, 243] width 163 height 37
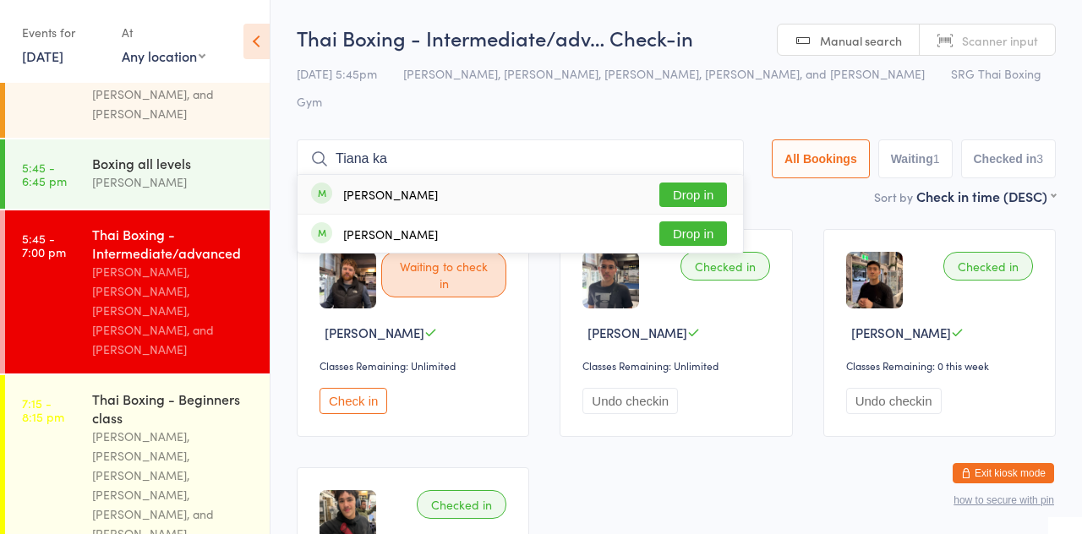
type input "Tiana ka"
click at [705, 183] on button "Drop in" at bounding box center [693, 195] width 68 height 25
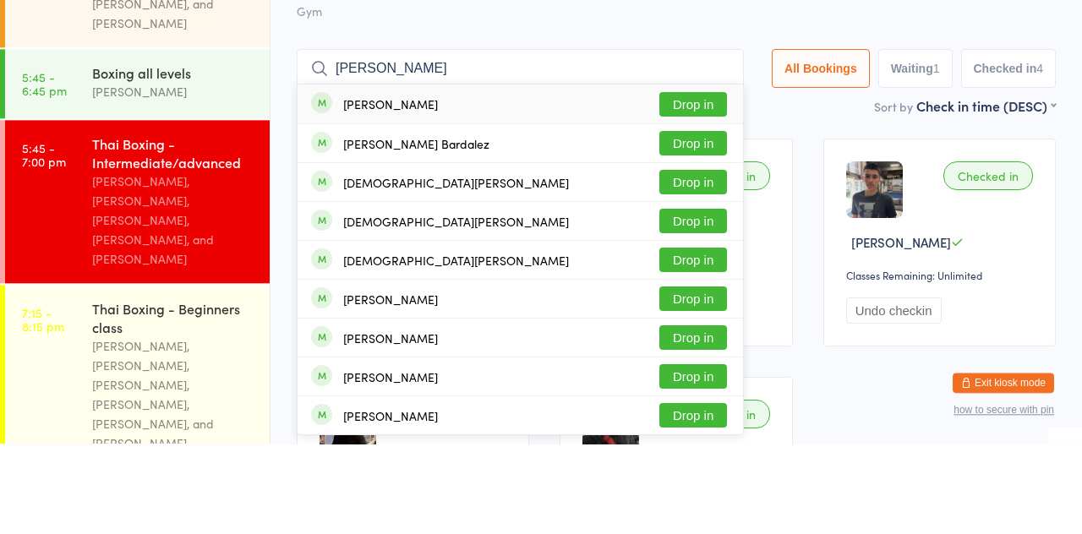
type input "[PERSON_NAME]"
click at [713, 221] on button "Drop in" at bounding box center [693, 233] width 68 height 25
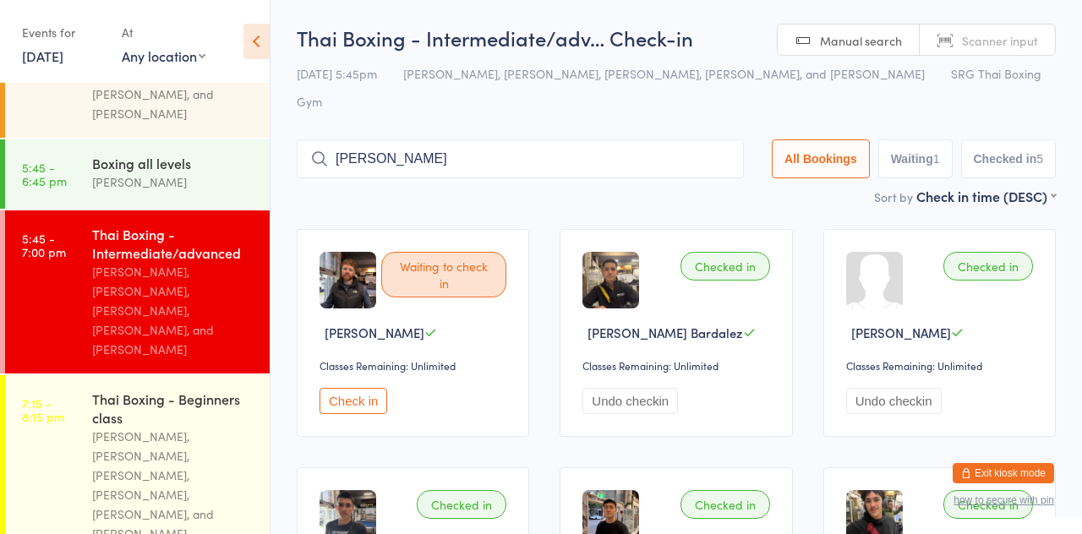
type input "[PERSON_NAME]"
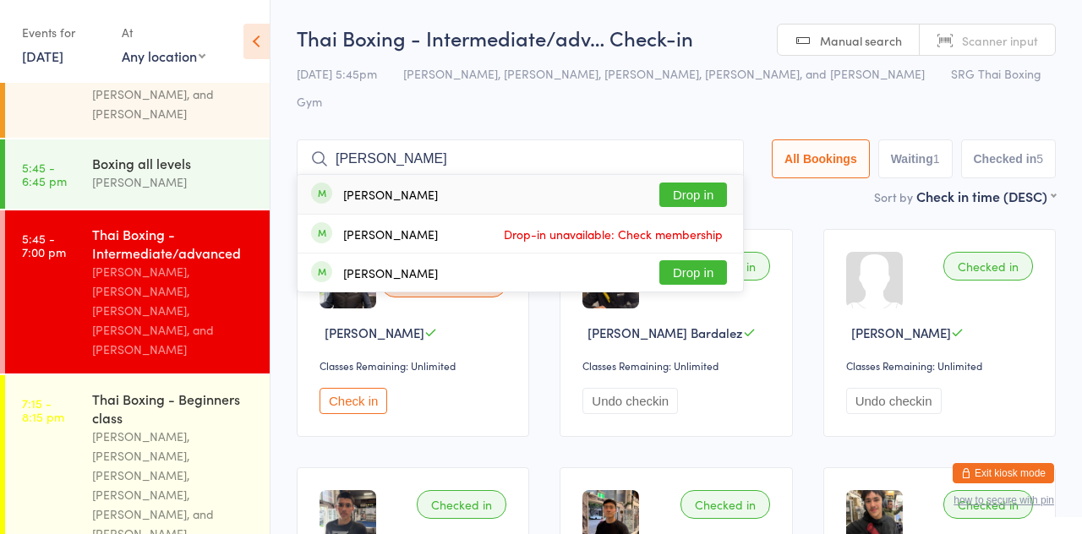
click at [709, 183] on button "Drop in" at bounding box center [693, 195] width 68 height 25
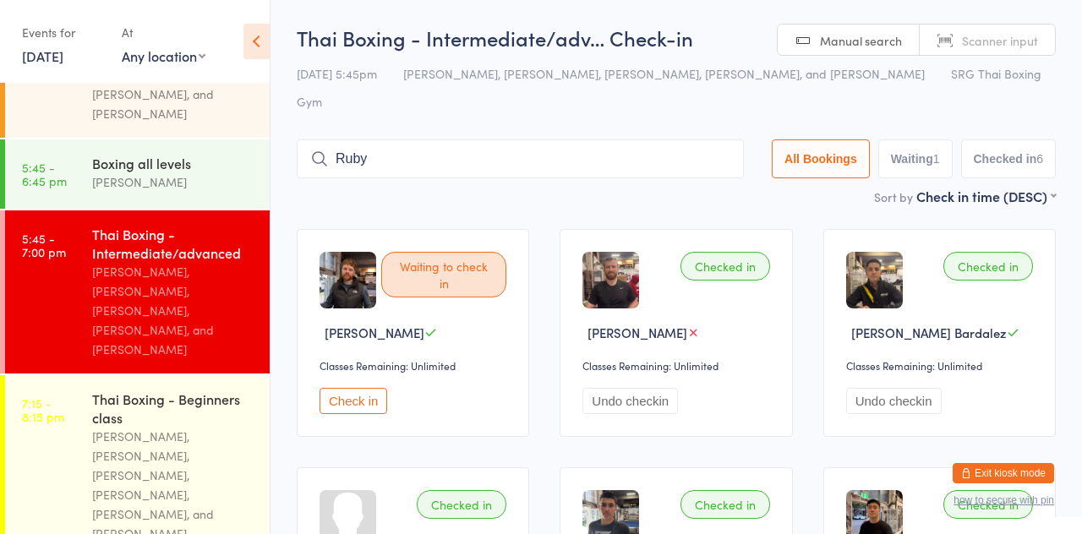
type input "Ruby"
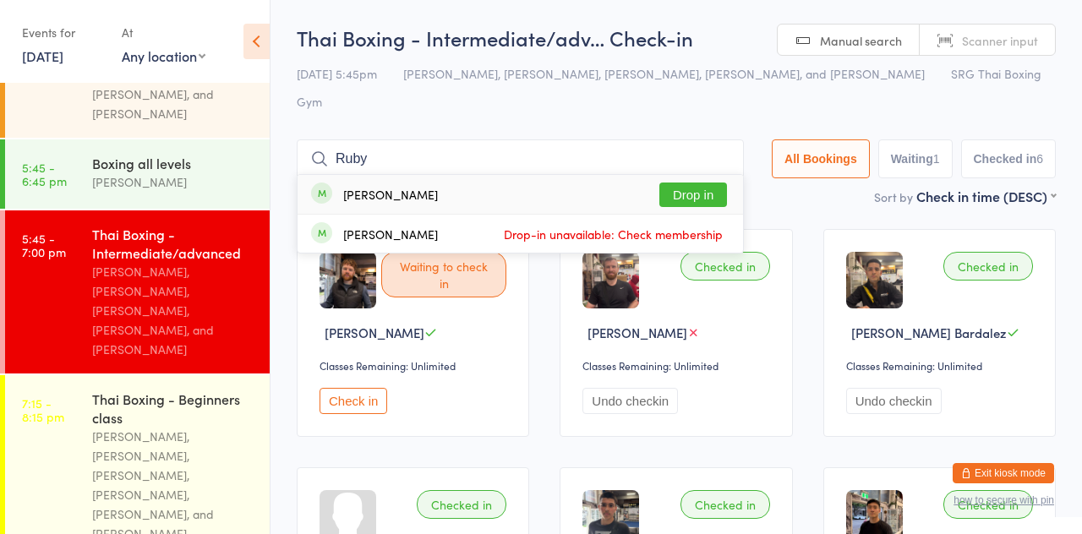
click at [710, 183] on button "Drop in" at bounding box center [693, 195] width 68 height 25
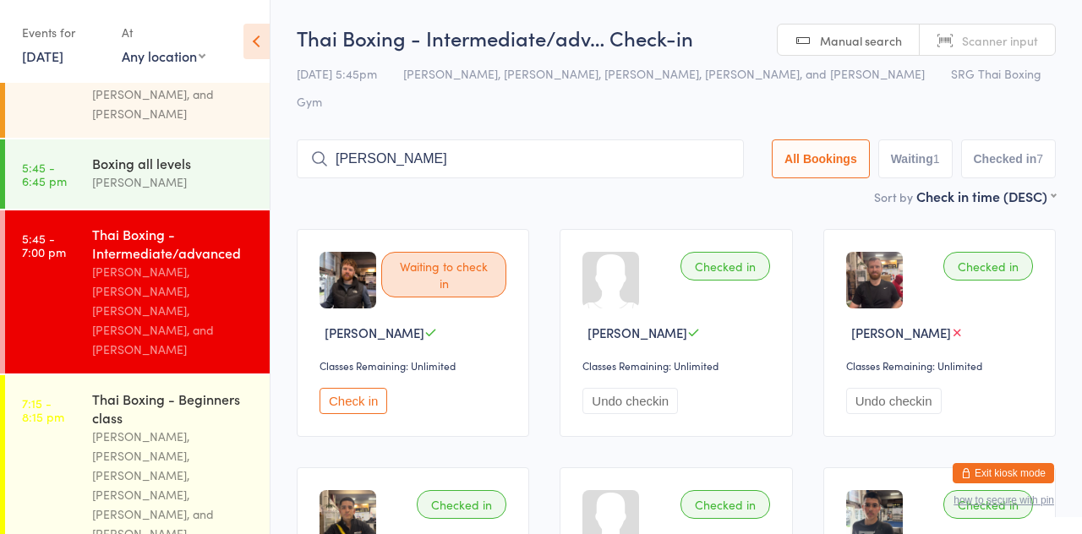
type input "[PERSON_NAME]"
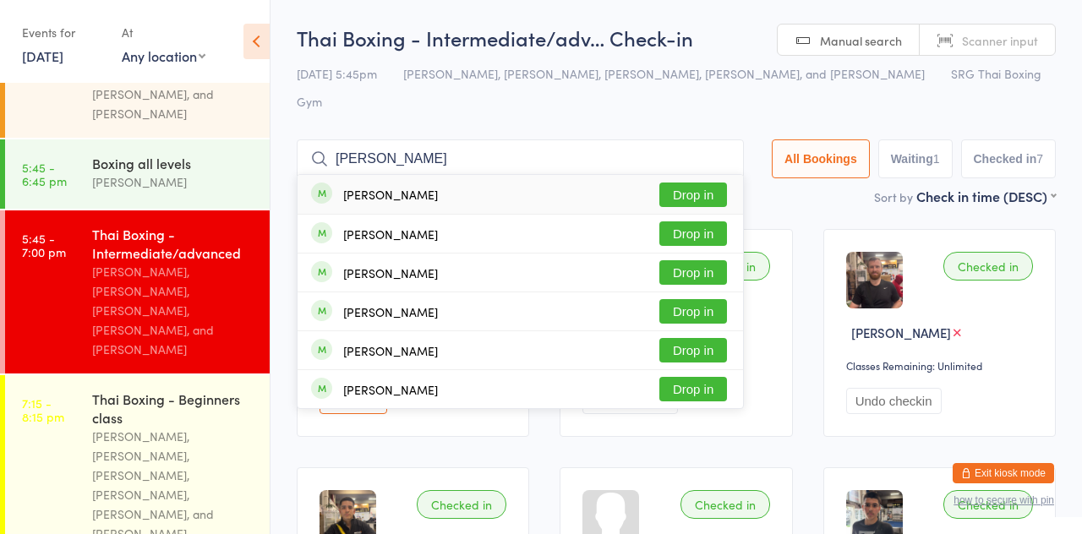
click at [696, 183] on button "Drop in" at bounding box center [693, 195] width 68 height 25
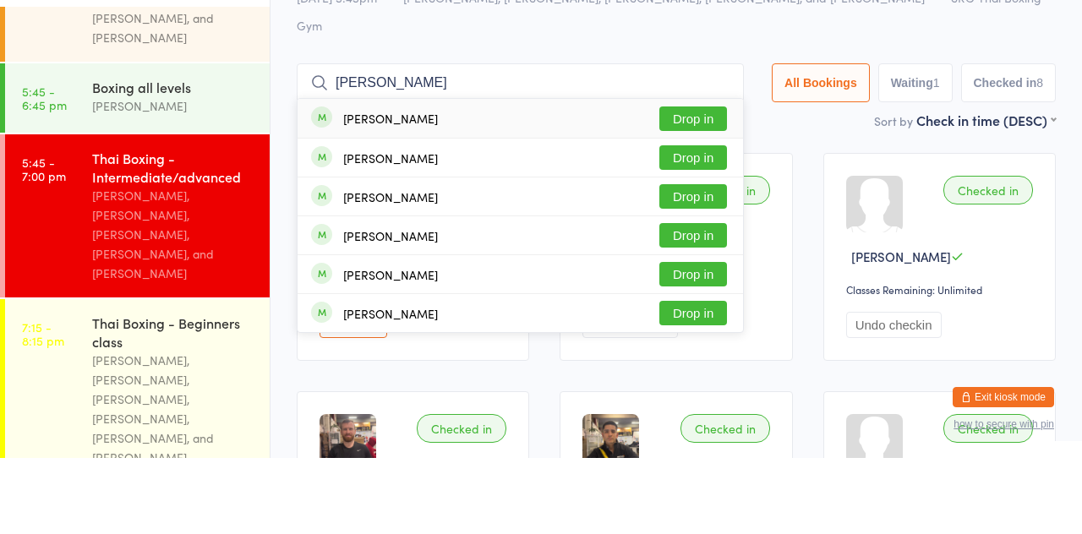
type input "[PERSON_NAME]"
click at [705, 183] on button "Drop in" at bounding box center [693, 195] width 68 height 25
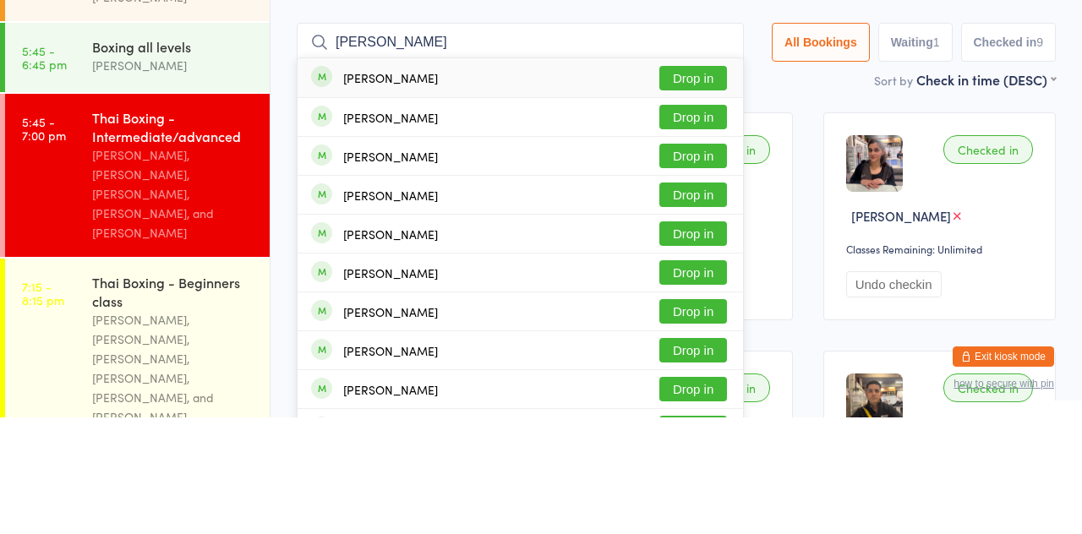
type input "[PERSON_NAME]"
click at [710, 299] on button "Drop in" at bounding box center [693, 311] width 68 height 25
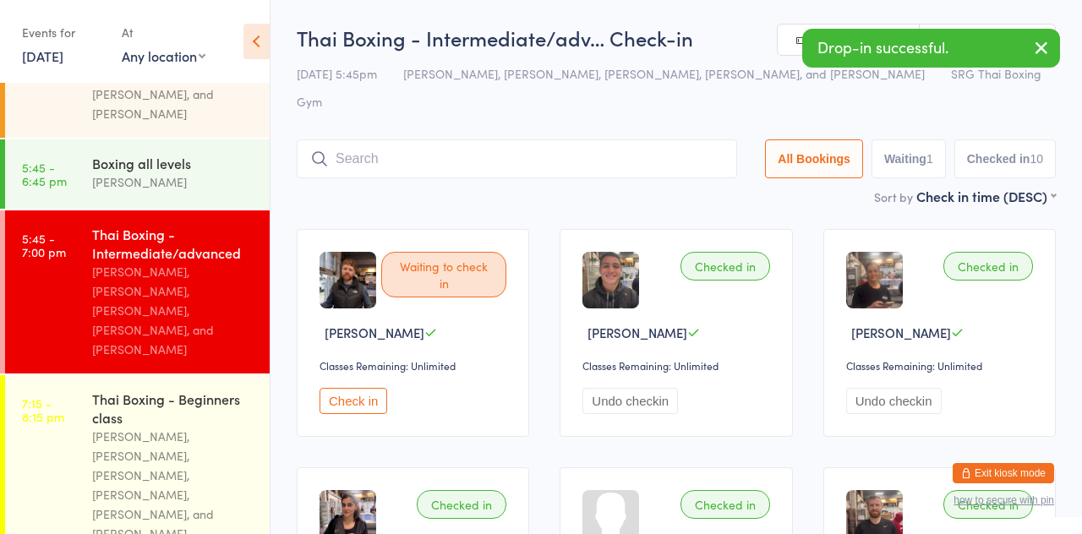
click at [171, 225] on div "Thai Boxing - Intermediate/advanced" at bounding box center [173, 243] width 163 height 37
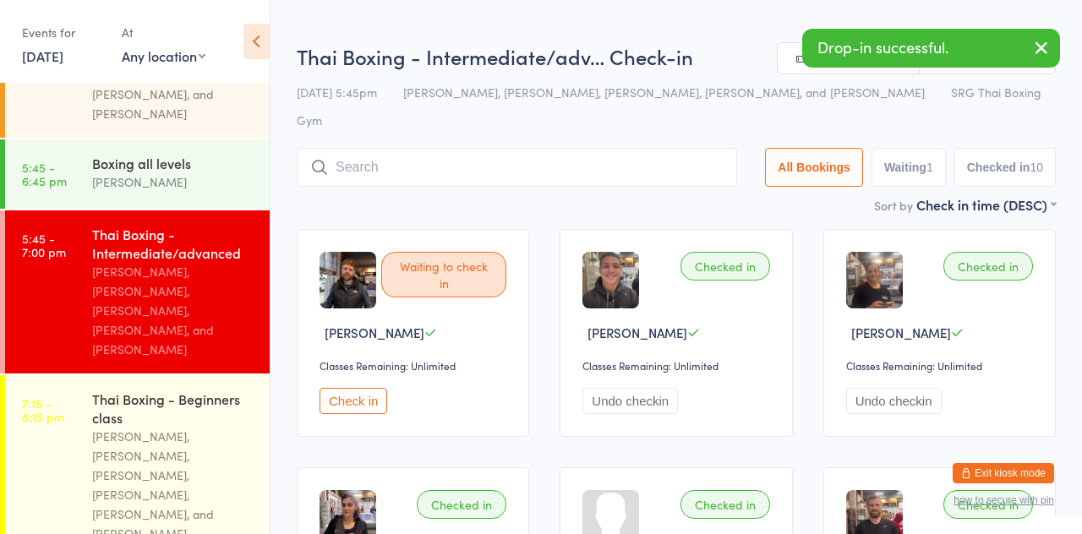
click at [477, 148] on input "search" at bounding box center [517, 167] width 440 height 39
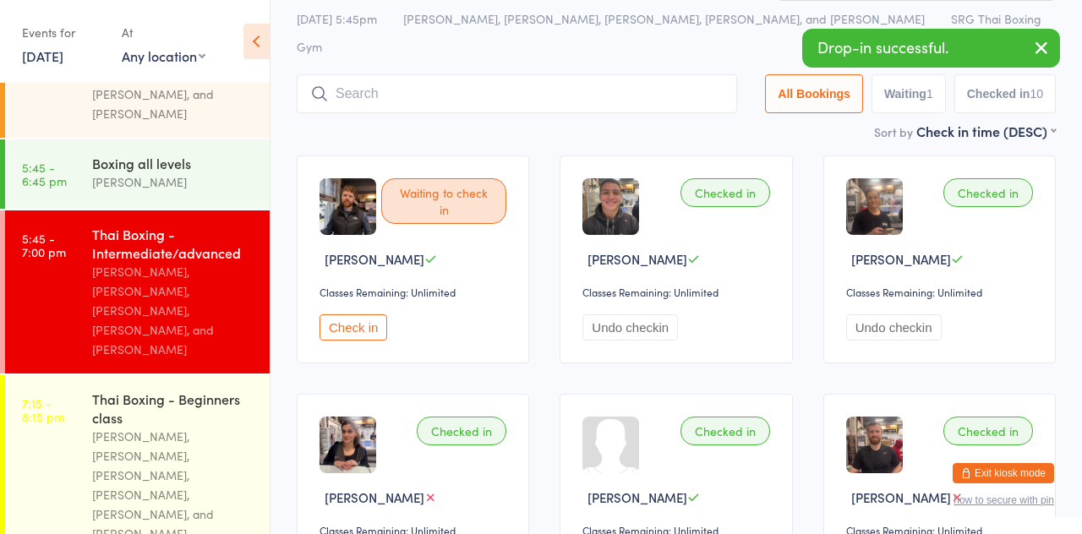
scroll to position [121, 0]
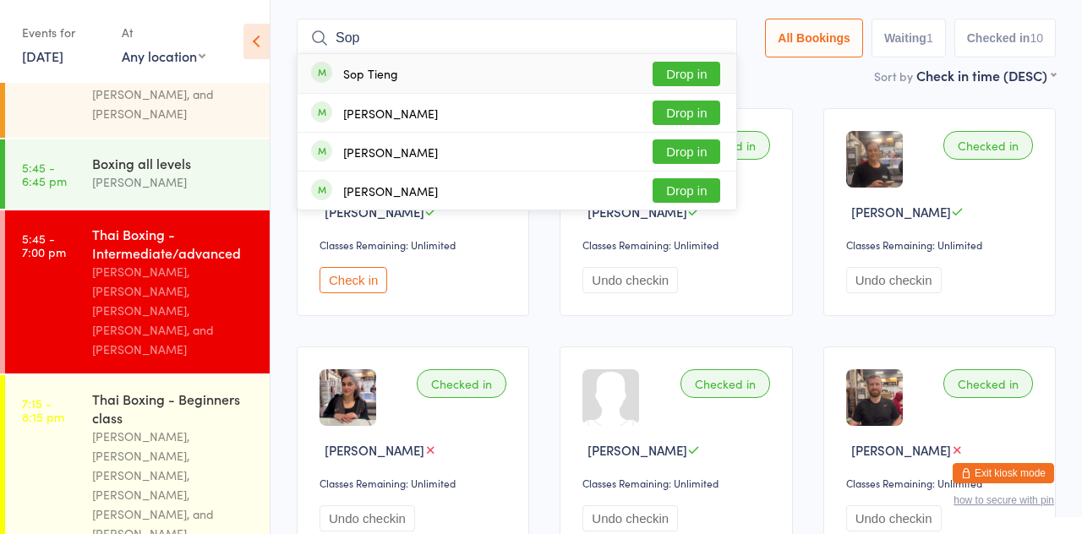
type input "Sop"
click at [713, 62] on button "Drop in" at bounding box center [686, 74] width 68 height 25
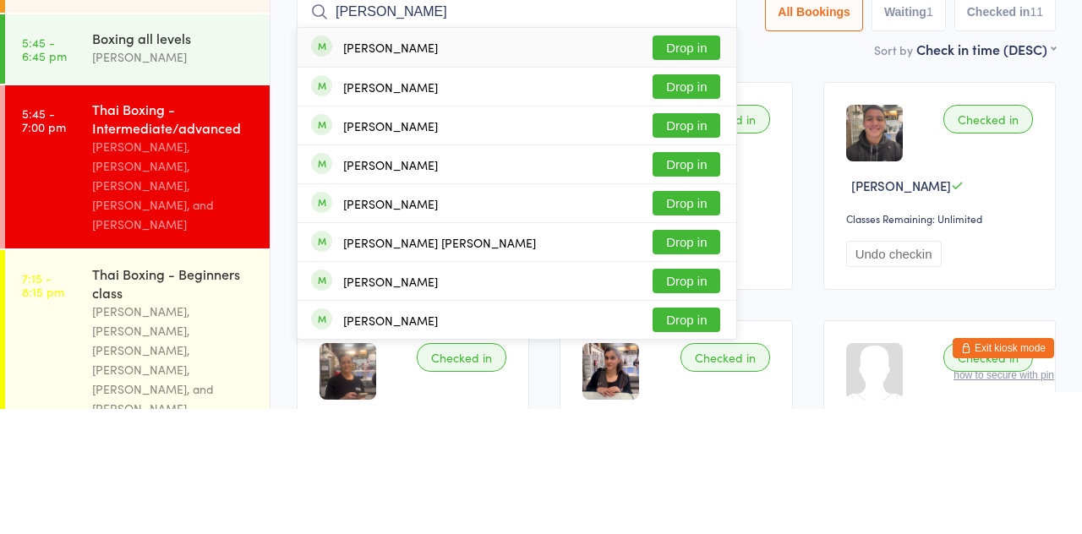
scroll to position [22, 0]
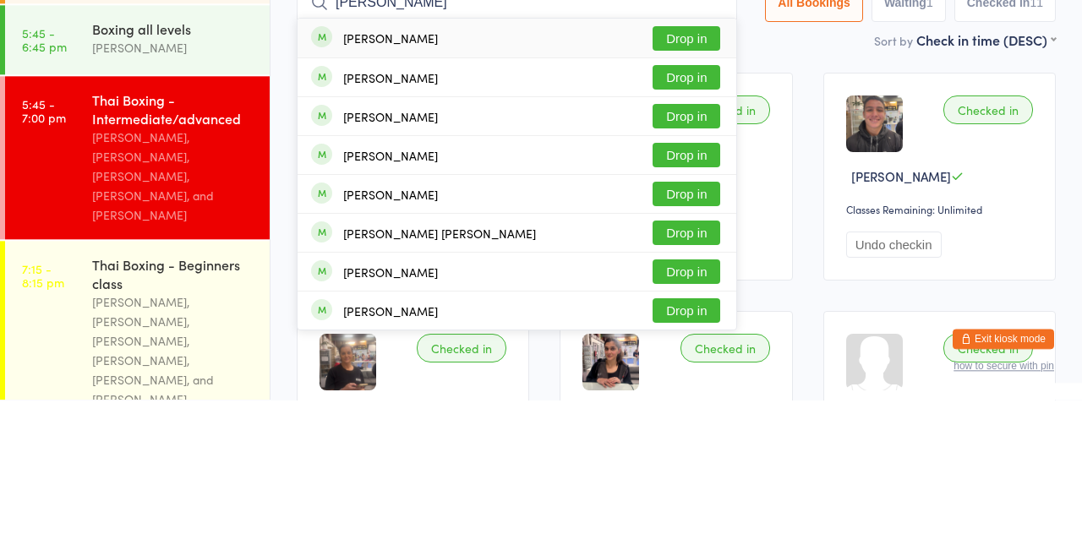
type input "[PERSON_NAME]"
click at [688, 316] on button "Drop in" at bounding box center [686, 328] width 68 height 25
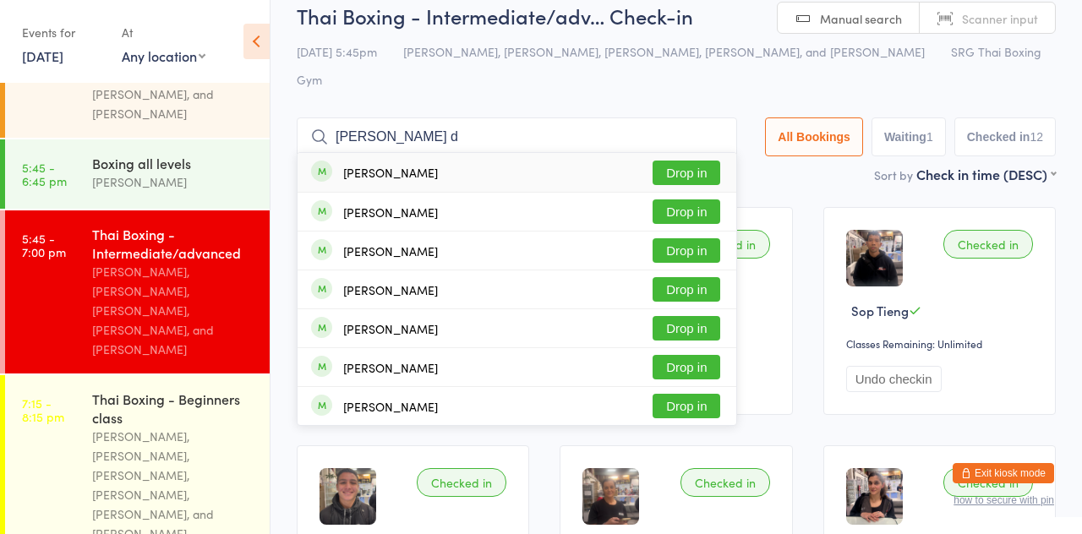
type input "[PERSON_NAME] d"
click at [493, 232] on div "[PERSON_NAME] Drop in" at bounding box center [516, 251] width 439 height 38
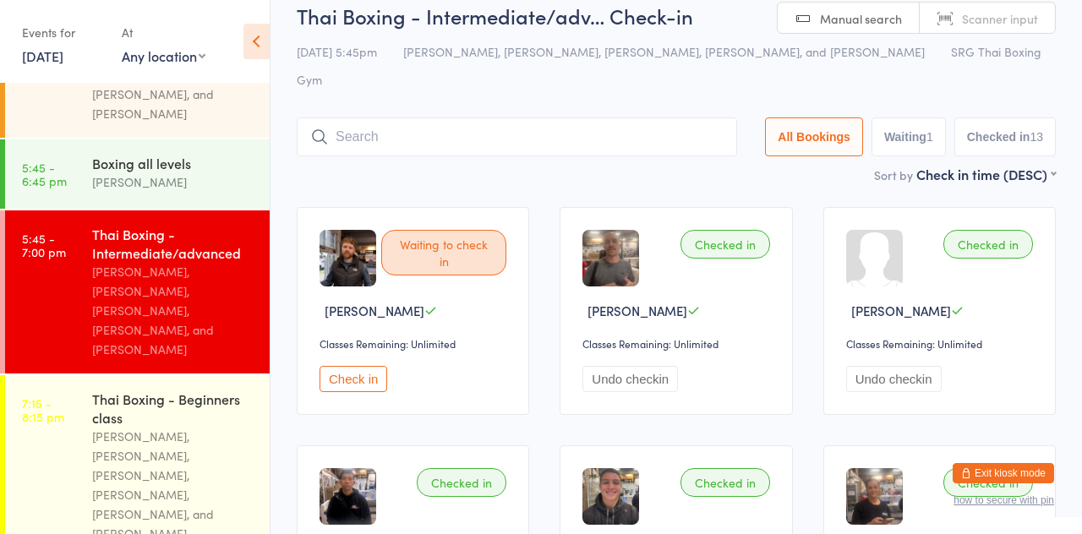
click at [172, 172] on div "[PERSON_NAME]" at bounding box center [173, 181] width 163 height 19
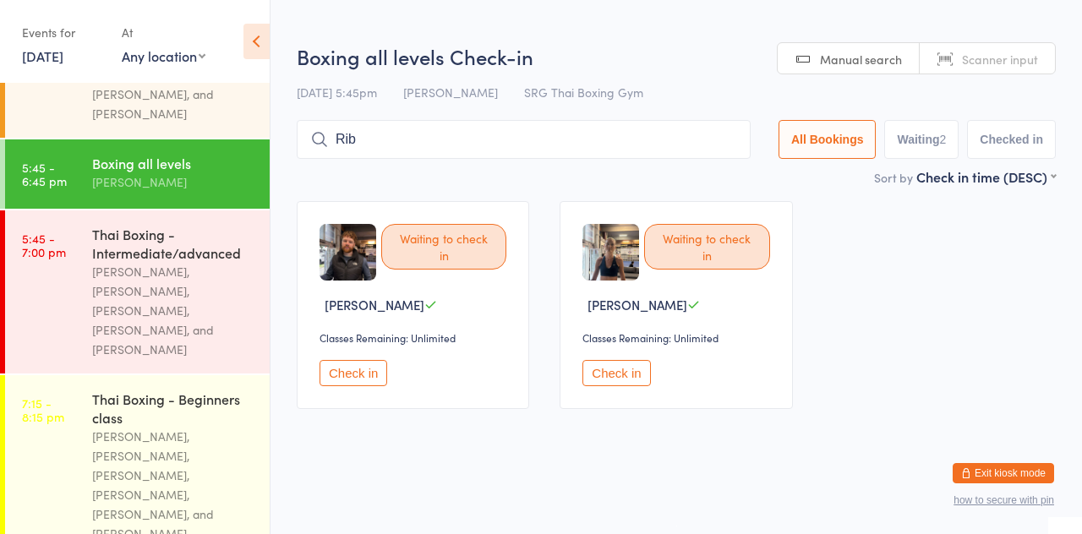
type input "Ribe"
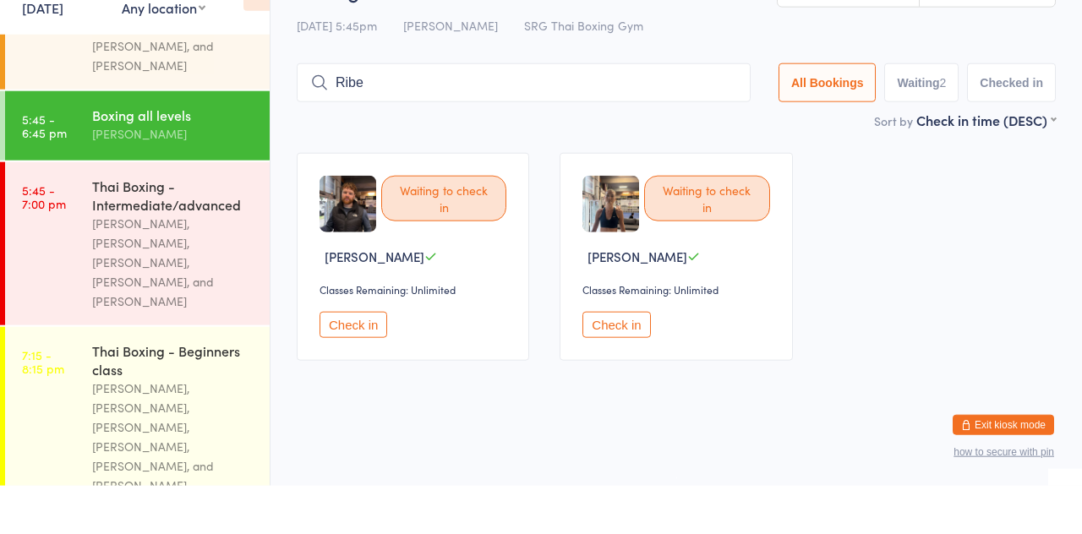
click at [204, 225] on div "Thai Boxing - Intermediate/advanced" at bounding box center [173, 243] width 163 height 37
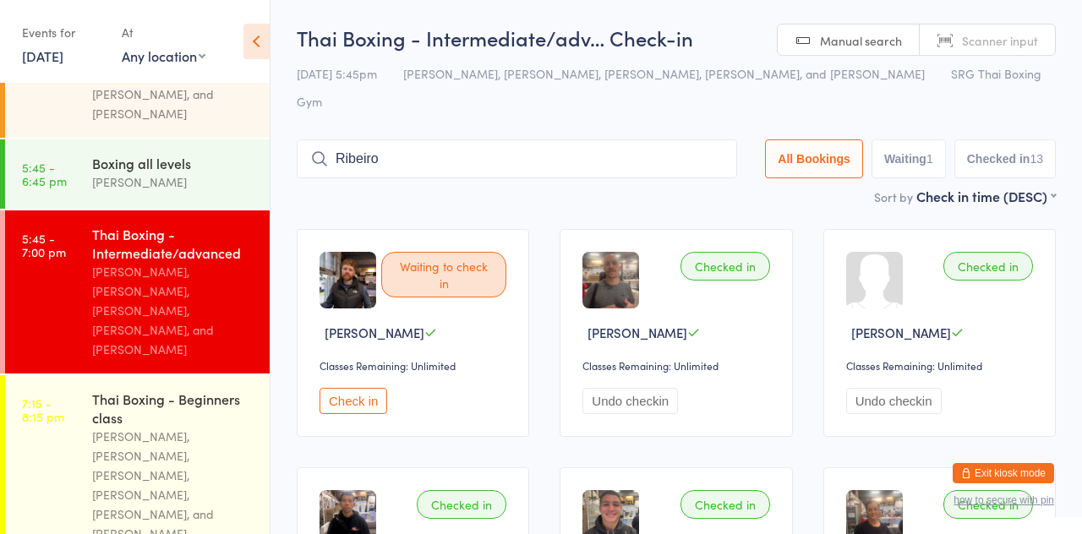
click at [305, 139] on input "Ribeiro" at bounding box center [517, 158] width 440 height 39
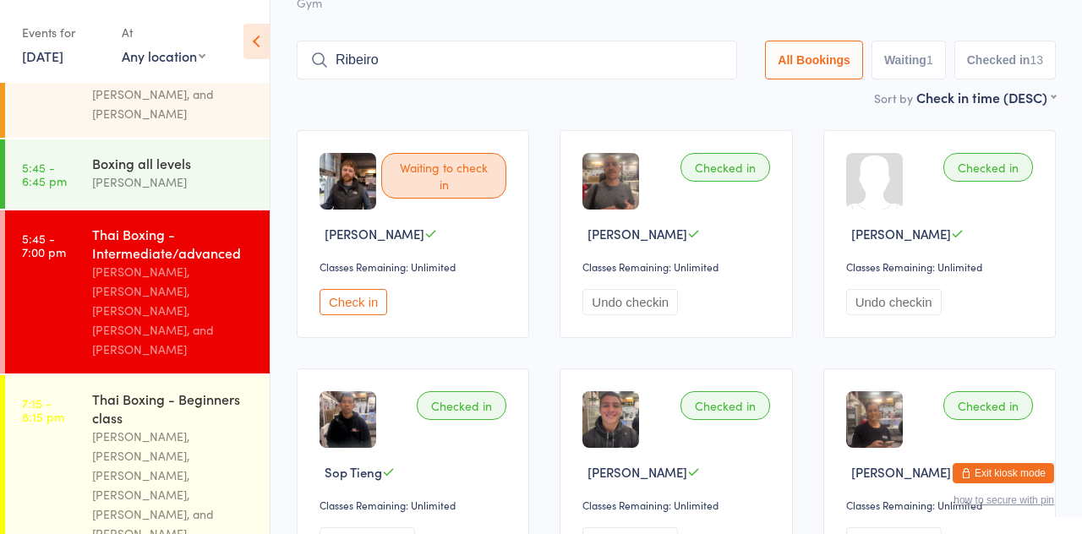
scroll to position [112, 0]
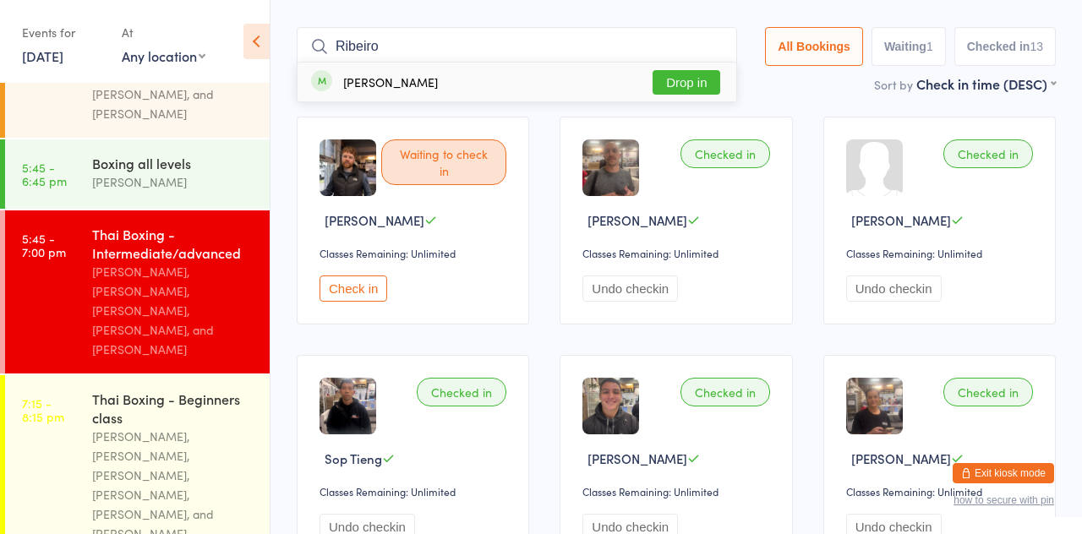
type input "Ribeiro"
click at [477, 63] on div "[PERSON_NAME] Drop in" at bounding box center [516, 82] width 439 height 39
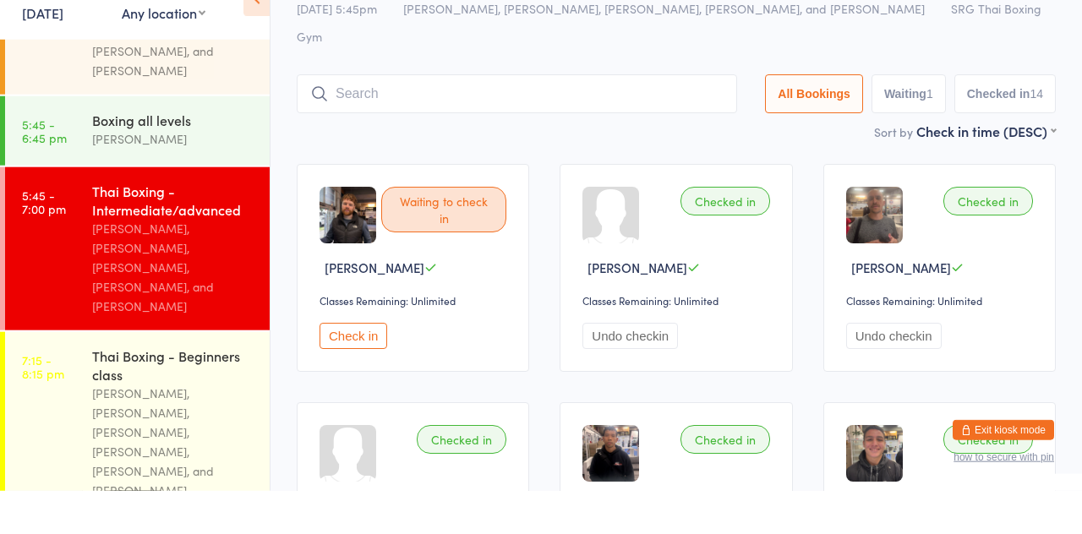
scroll to position [22, 0]
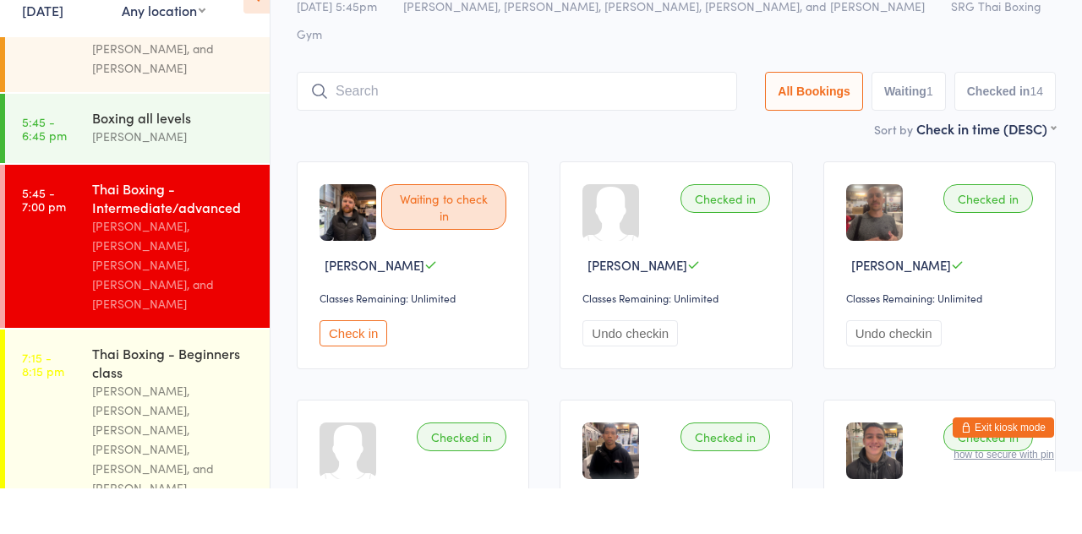
click at [111, 172] on div "[PERSON_NAME]" at bounding box center [173, 181] width 163 height 19
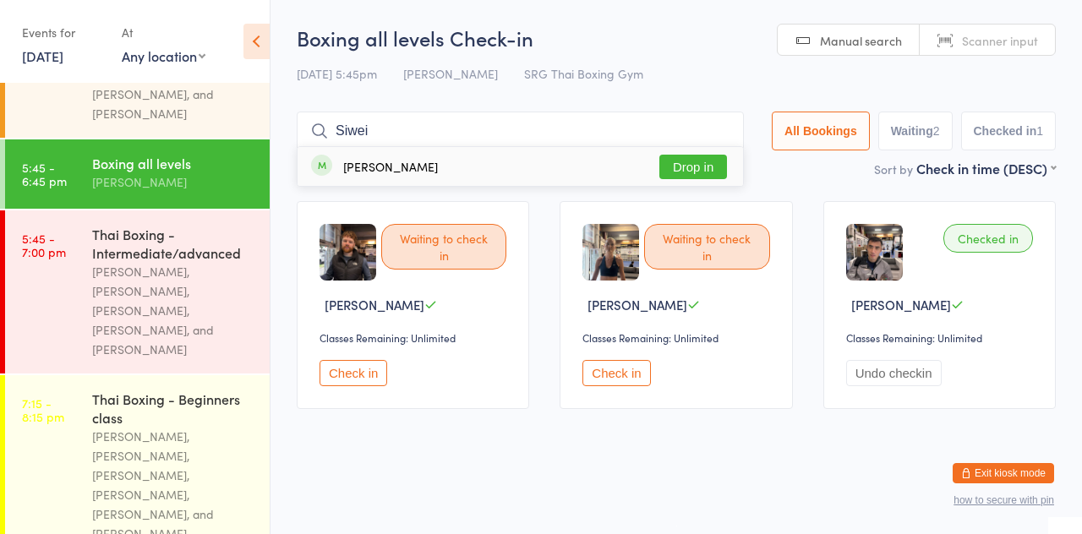
type input "Siwei"
click at [691, 169] on button "Drop in" at bounding box center [693, 167] width 68 height 25
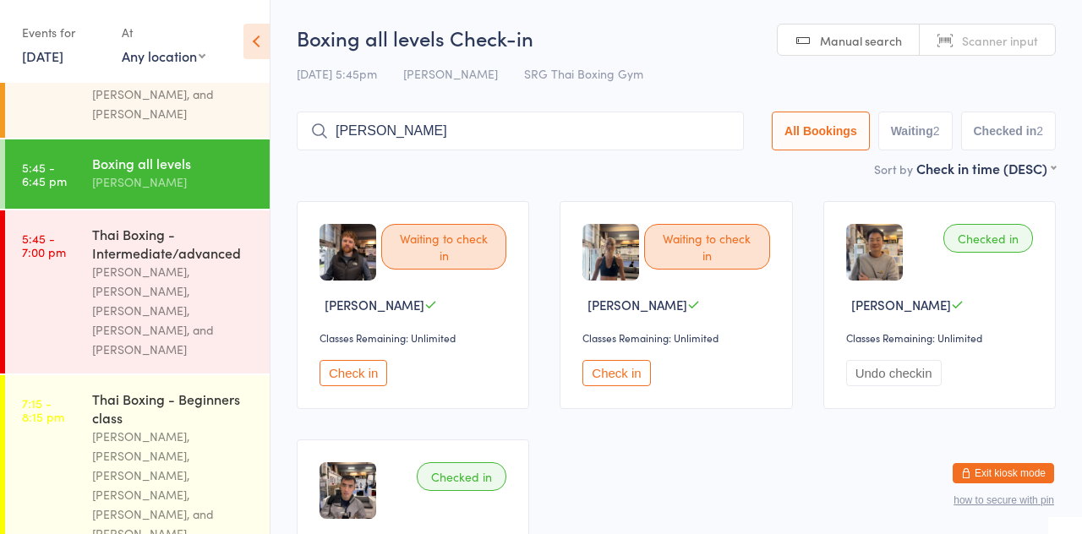
type input "[PERSON_NAME]"
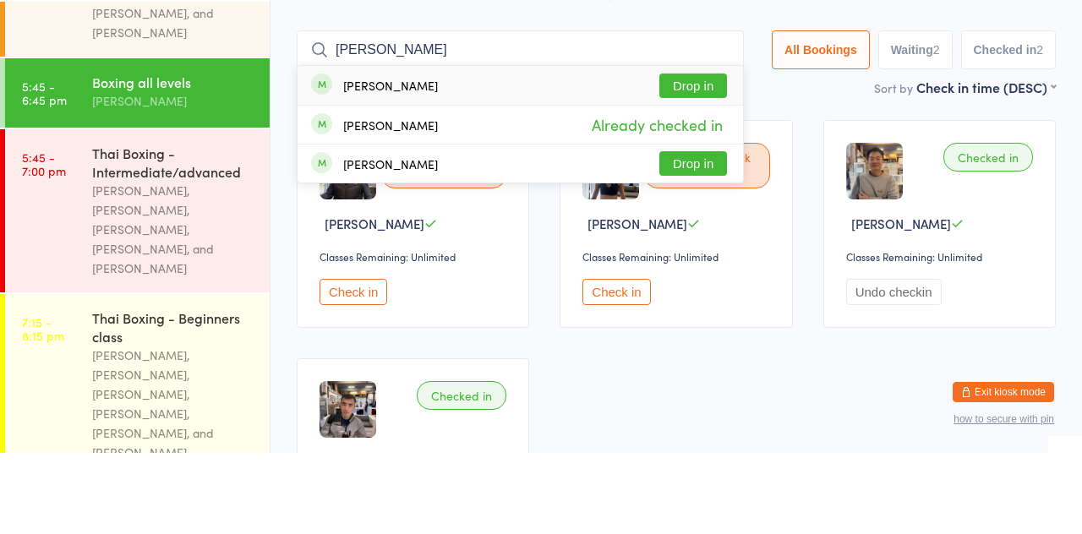
click at [708, 167] on button "Drop in" at bounding box center [693, 167] width 68 height 25
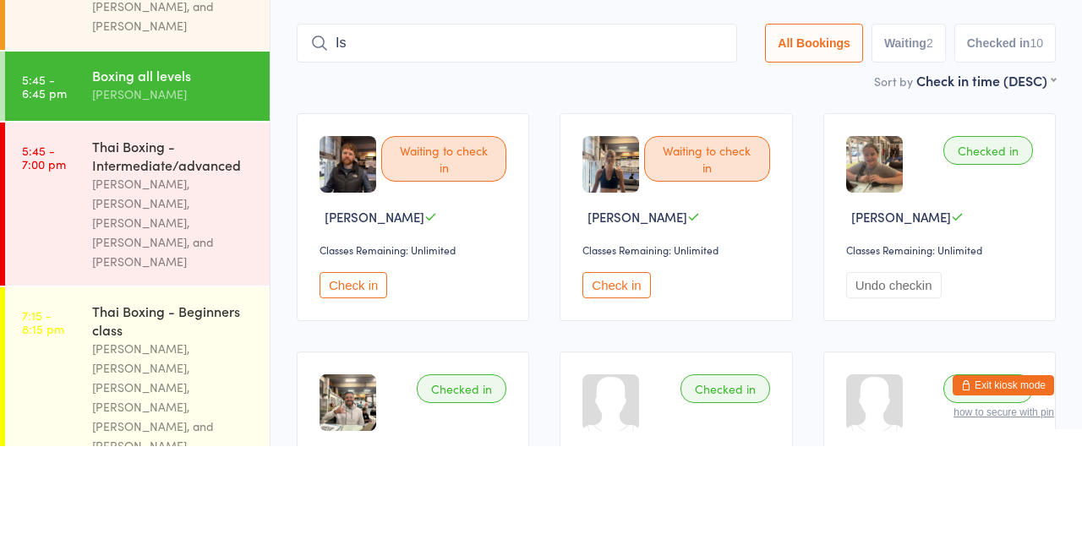
type input "Isa"
click at [132, 262] on div "[PERSON_NAME], [PERSON_NAME], [PERSON_NAME], [PERSON_NAME], and [PERSON_NAME]" at bounding box center [173, 310] width 163 height 97
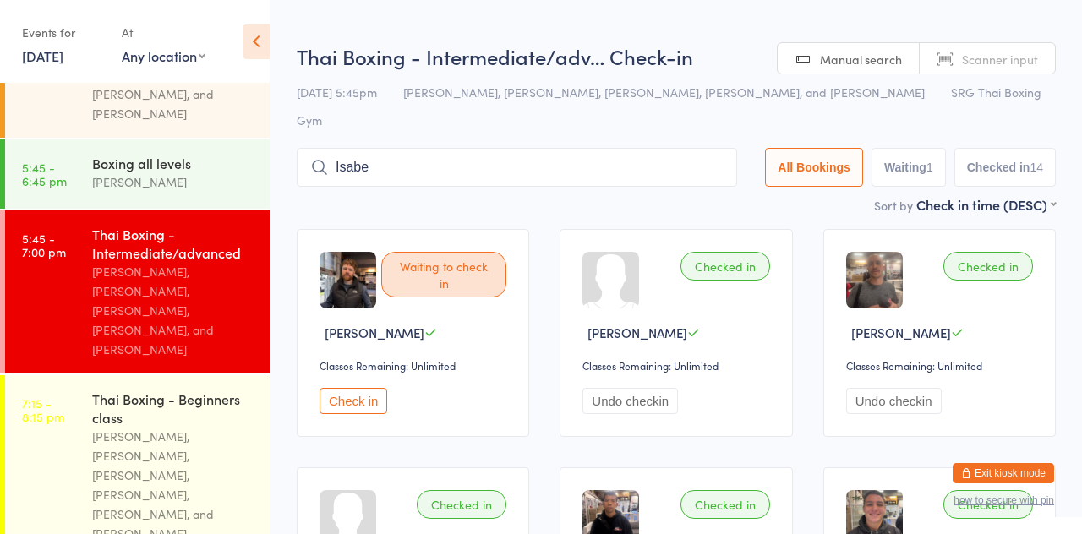
type input "Isabe"
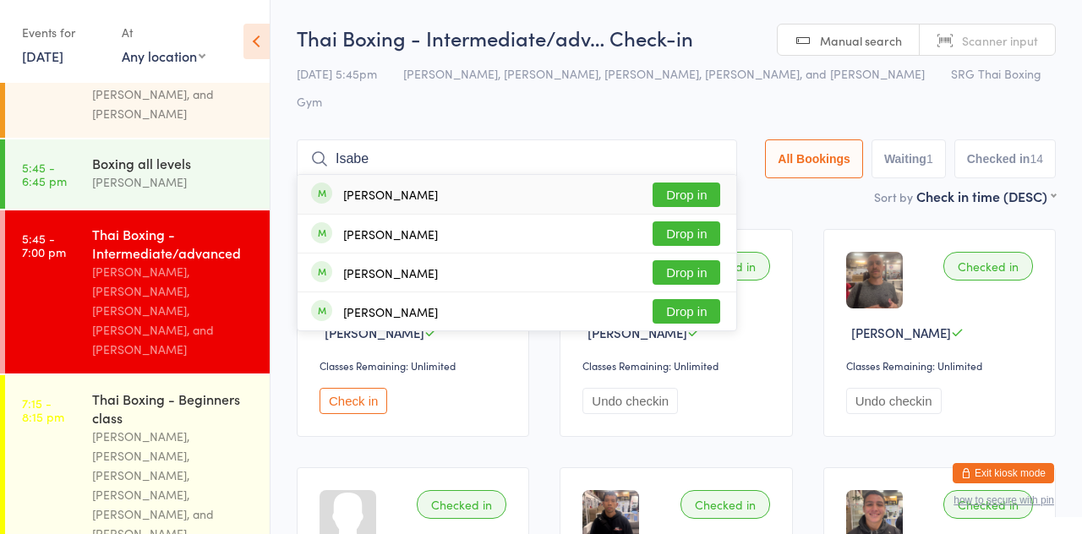
click at [373, 227] on div "[PERSON_NAME]" at bounding box center [390, 234] width 95 height 14
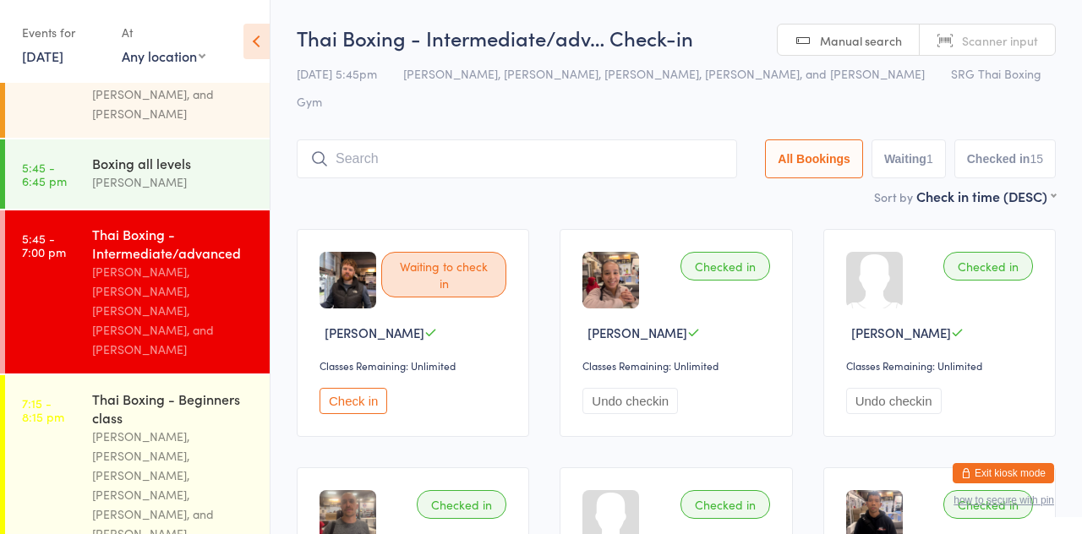
click at [357, 139] on input "search" at bounding box center [517, 158] width 440 height 39
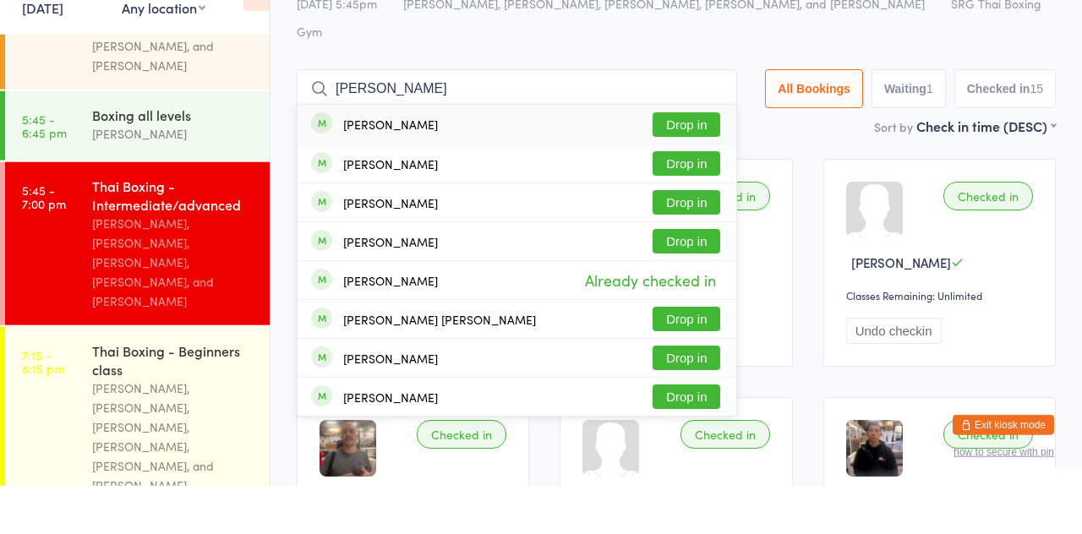
scroll to position [22, 0]
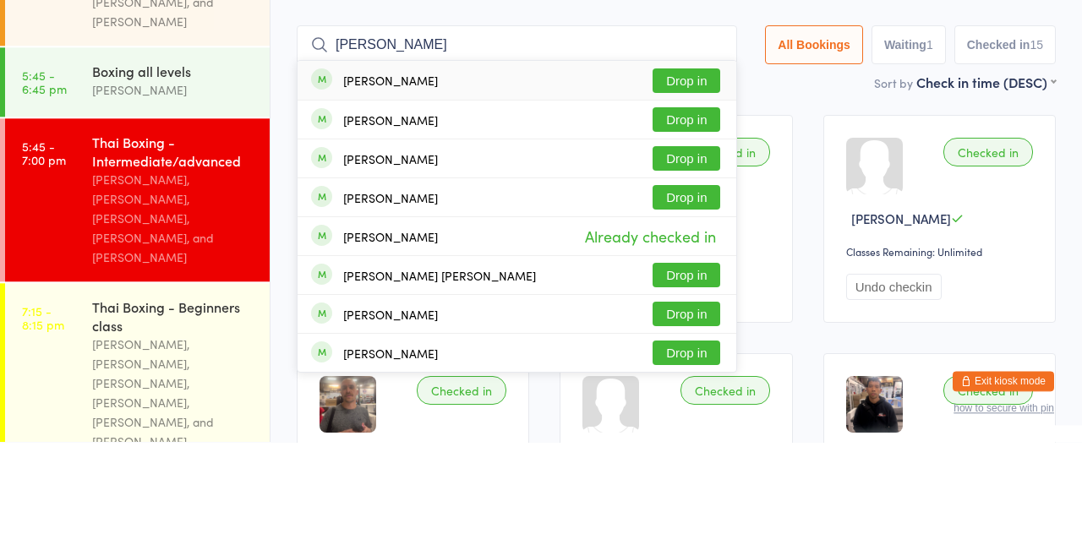
type input "[PERSON_NAME]"
click at [673, 277] on button "Drop in" at bounding box center [686, 289] width 68 height 25
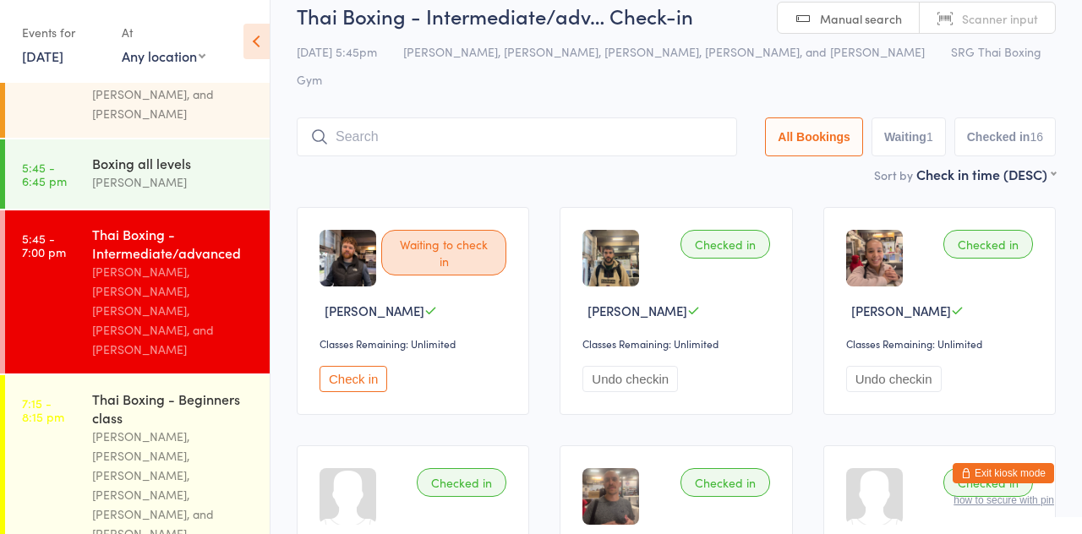
click at [413, 117] on input "search" at bounding box center [517, 136] width 440 height 39
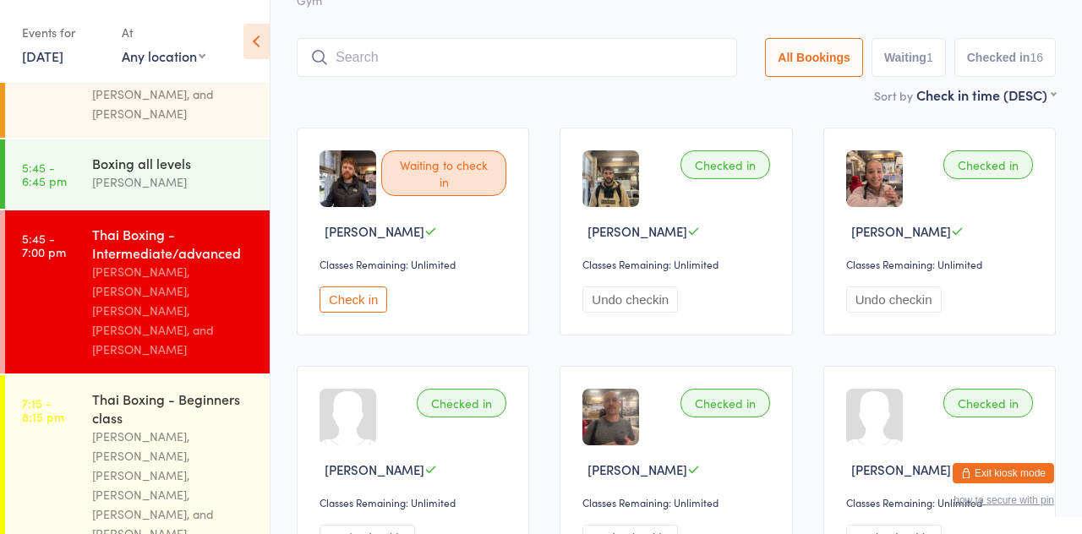
scroll to position [112, 0]
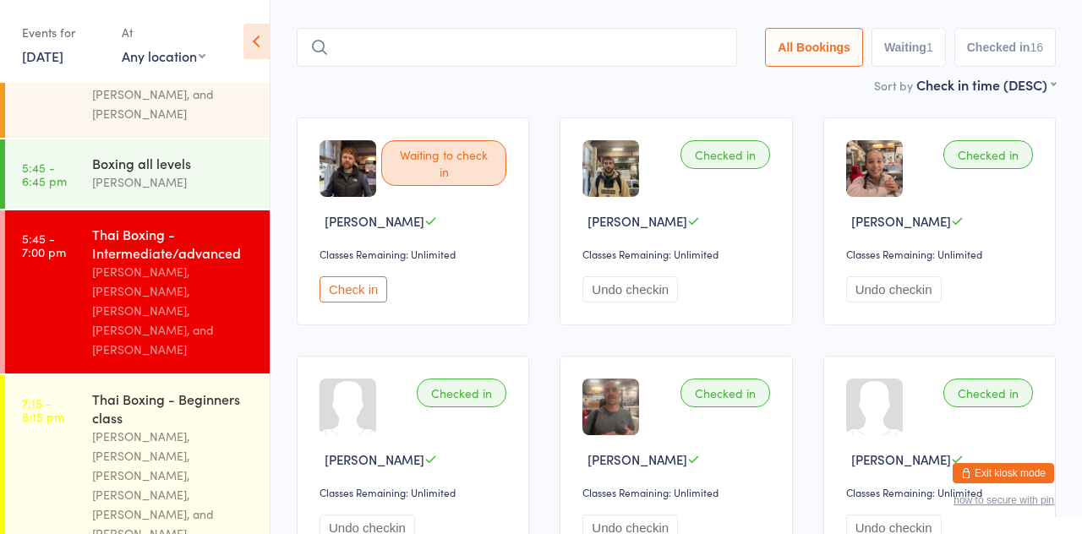
type input "A"
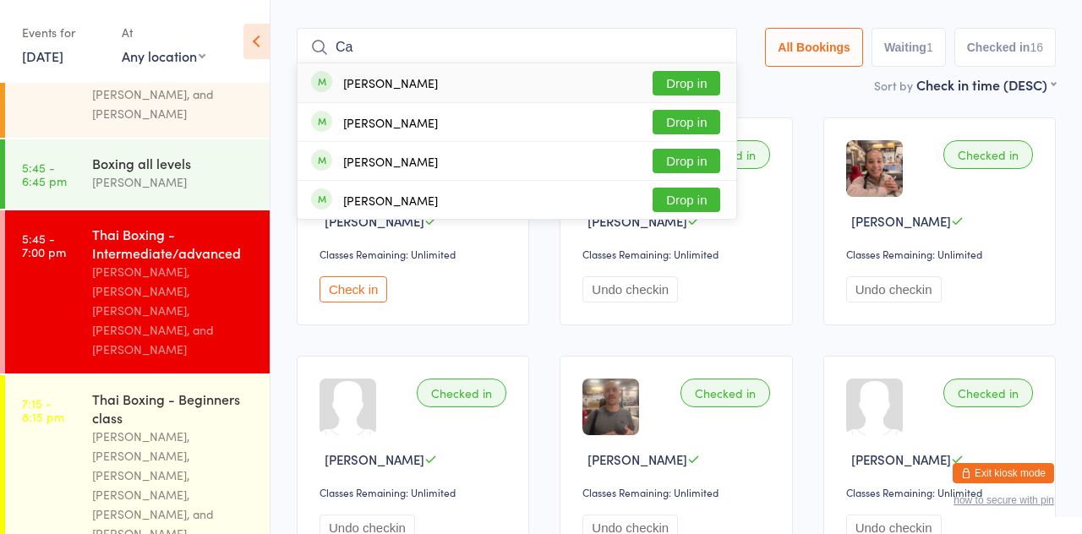
type input "Ca"
click at [696, 71] on button "Drop in" at bounding box center [686, 83] width 68 height 25
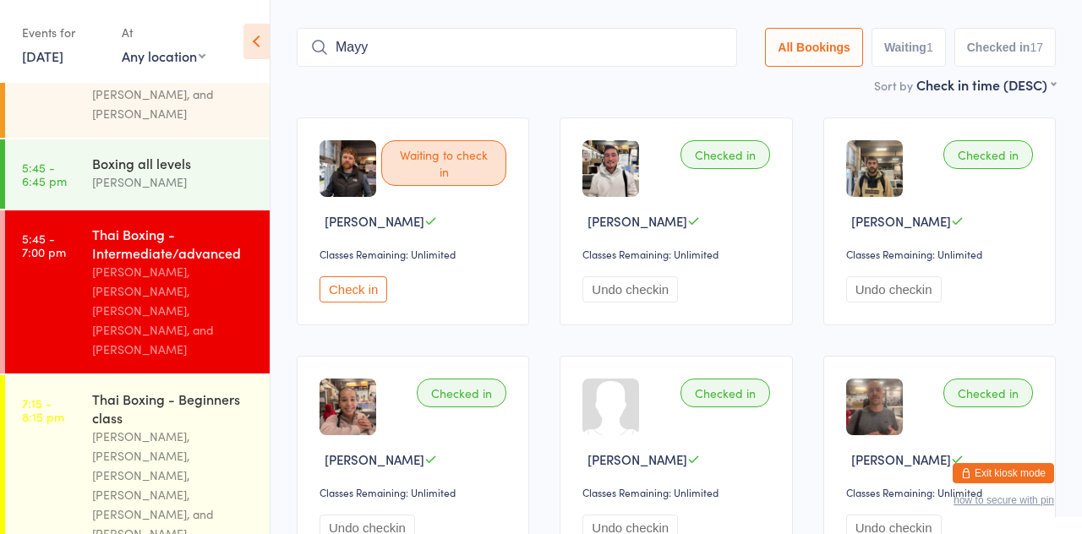
type input "Mayy"
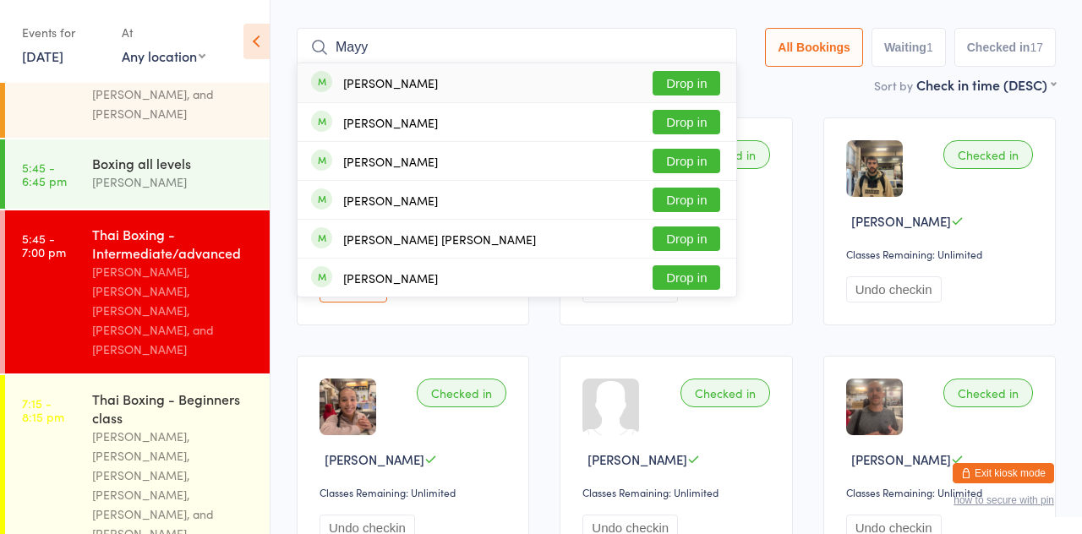
click at [711, 71] on button "Drop in" at bounding box center [686, 83] width 68 height 25
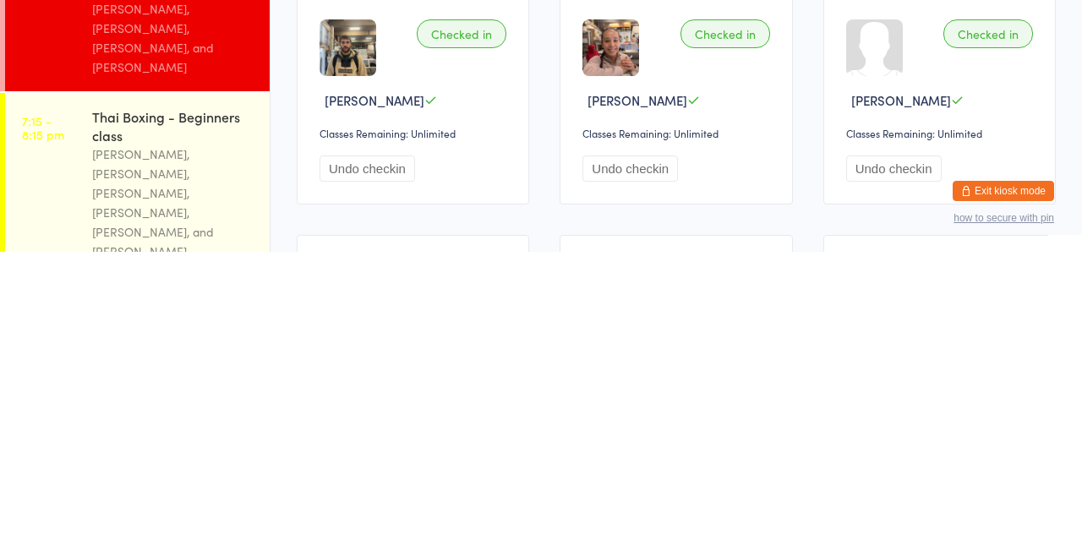
scroll to position [188, 0]
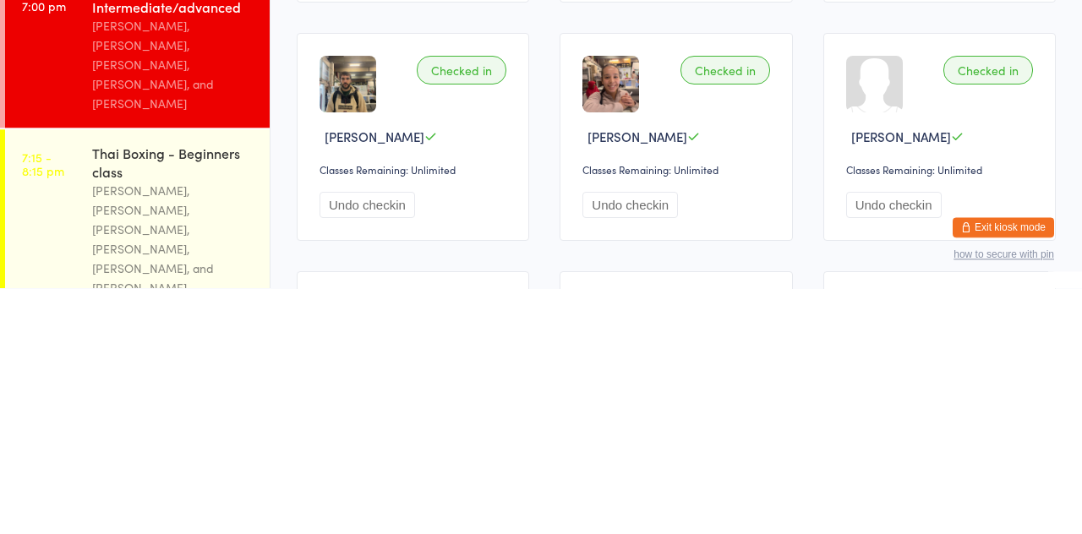
click at [112, 427] on div "[PERSON_NAME], [PERSON_NAME], [PERSON_NAME], [PERSON_NAME], [PERSON_NAME], and …" at bounding box center [173, 485] width 163 height 117
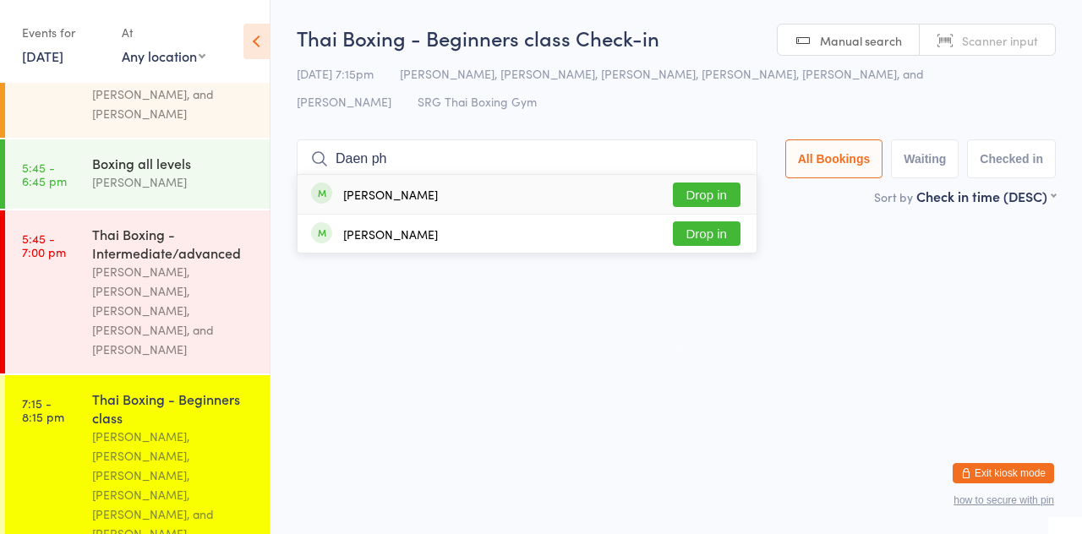
type input "Daen ph"
click at [711, 191] on button "Drop in" at bounding box center [707, 195] width 68 height 25
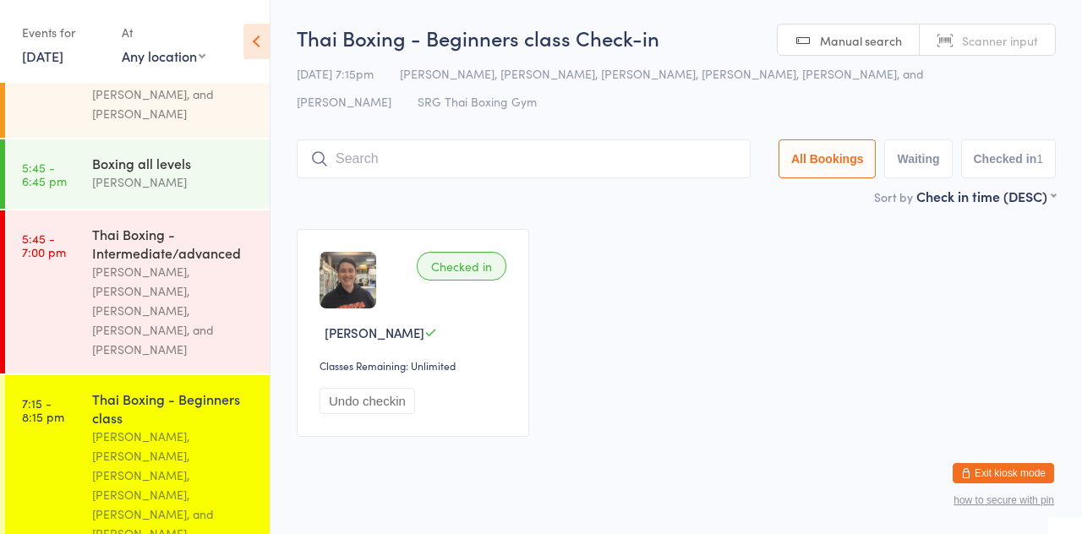
click at [588, 202] on div "Sort by Check in time (DESC) First name (ASC) First name (DESC) Last name (ASC)…" at bounding box center [676, 196] width 759 height 19
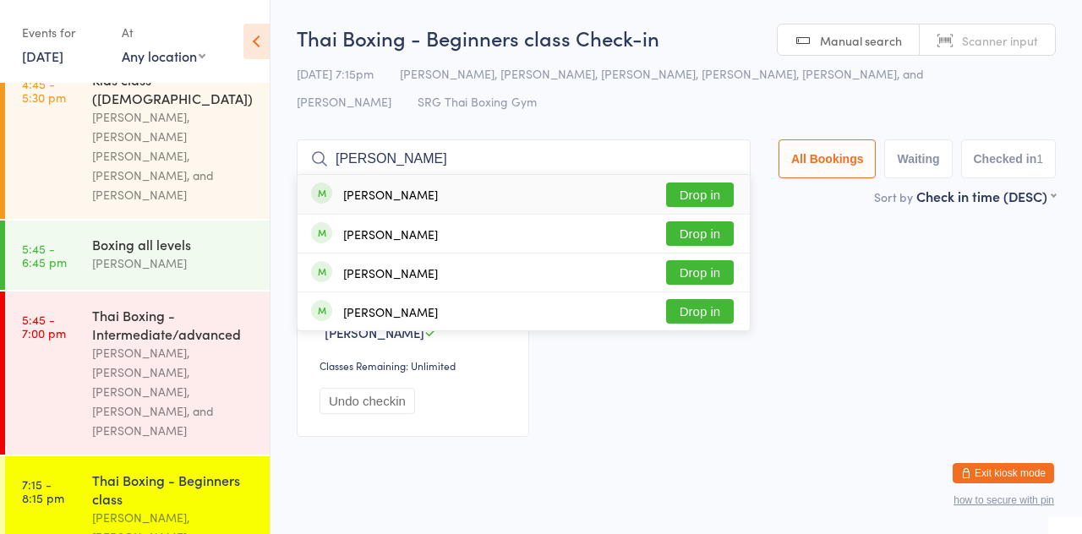
type input "[PERSON_NAME]"
click at [714, 196] on button "Drop in" at bounding box center [700, 195] width 68 height 25
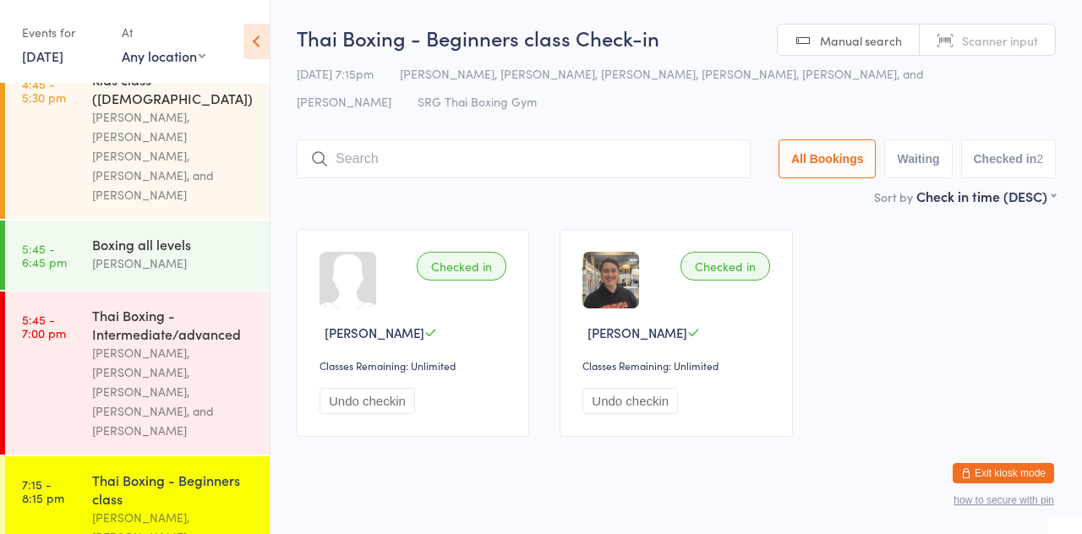
click at [603, 189] on div "Sort by Check in time (DESC) First name (ASC) First name (DESC) Last name (ASC)…" at bounding box center [676, 196] width 759 height 19
click at [462, 164] on input "search" at bounding box center [524, 158] width 454 height 39
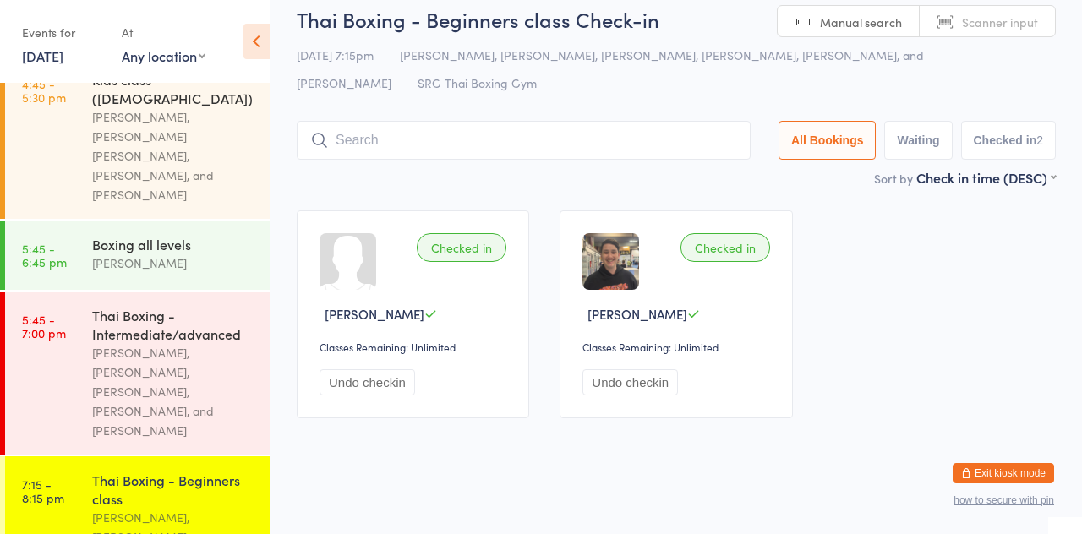
scroll to position [20, 0]
click at [606, 198] on div "Checked in [PERSON_NAME] Classes Remaining: Unlimited Undo checkin Checked in […" at bounding box center [675, 313] width 789 height 238
click at [450, 145] on input "search" at bounding box center [524, 138] width 454 height 39
click at [662, 172] on div "Sort by Check in time (DESC) First name (ASC) First name (DESC) Last name (ASC)…" at bounding box center [676, 175] width 759 height 19
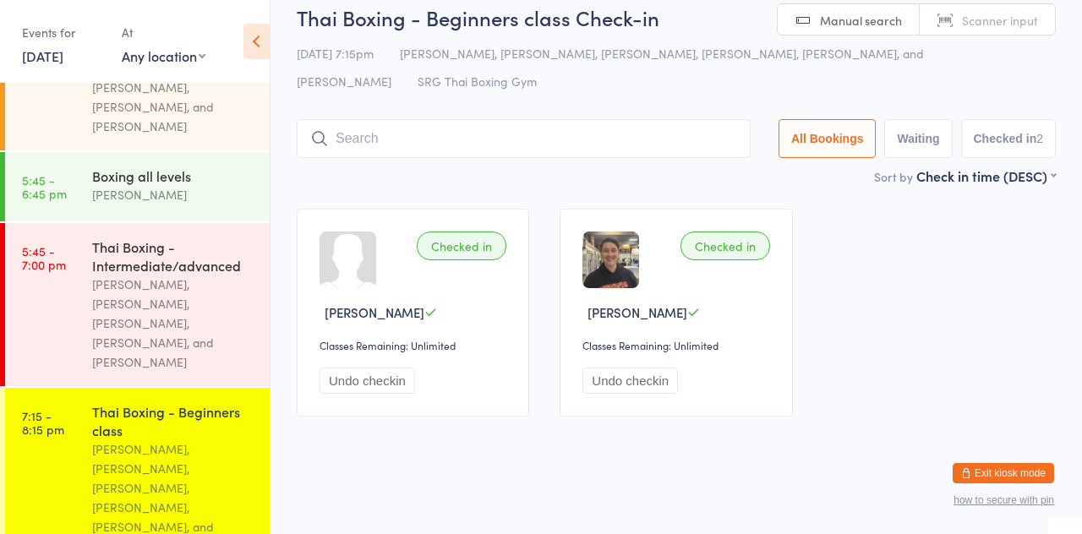
scroll to position [515, 0]
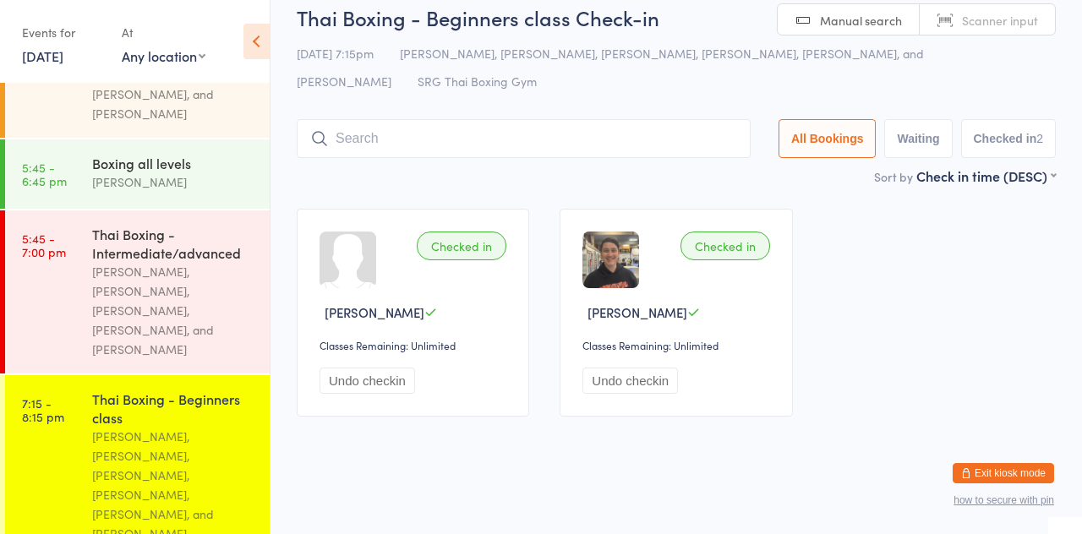
click at [150, 427] on div "[PERSON_NAME], [PERSON_NAME], [PERSON_NAME], [PERSON_NAME], [PERSON_NAME], and …" at bounding box center [173, 485] width 163 height 117
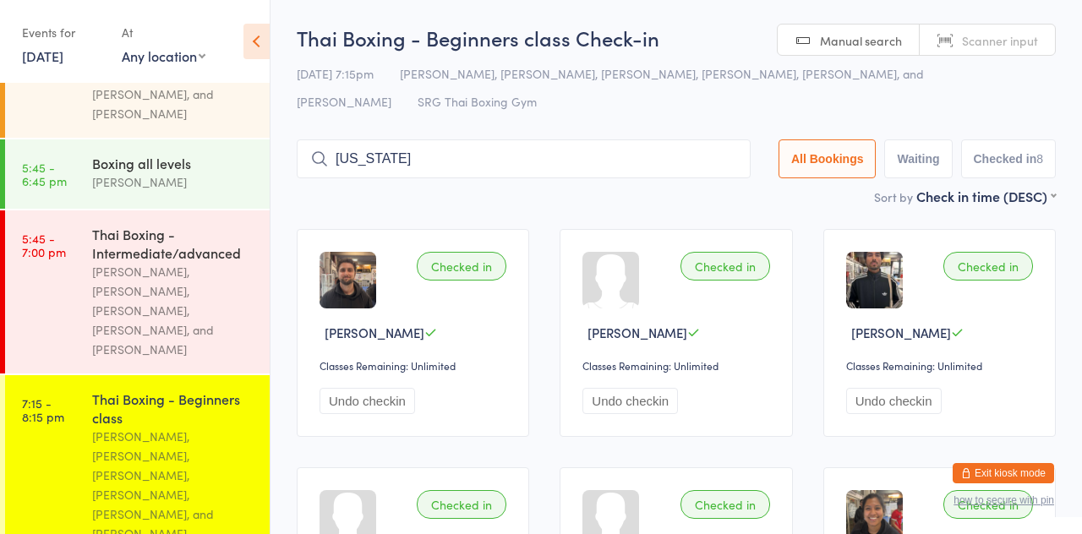
type input "[US_STATE]"
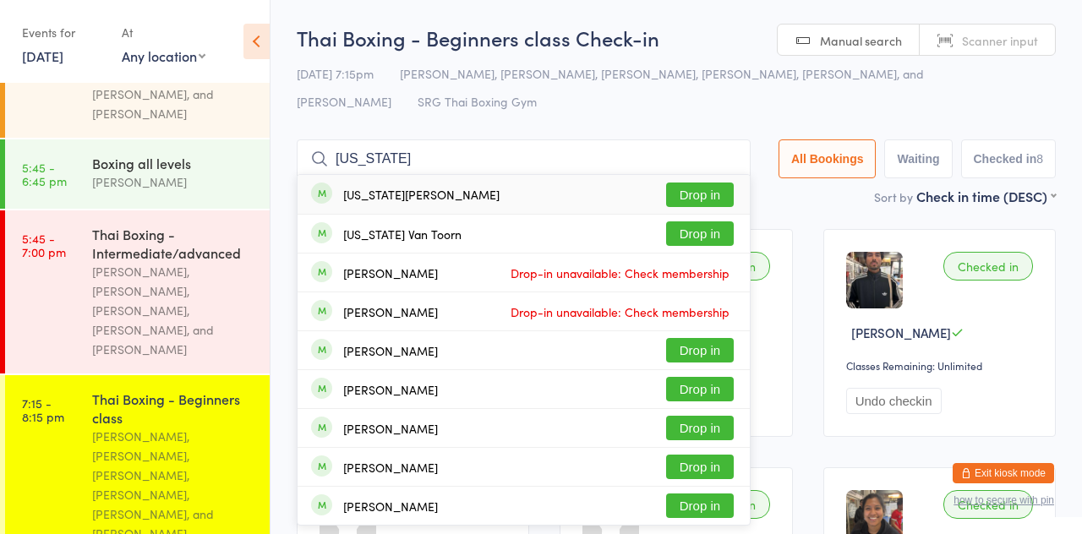
click at [408, 248] on div "[US_STATE] Van Toorn Drop in" at bounding box center [523, 234] width 452 height 38
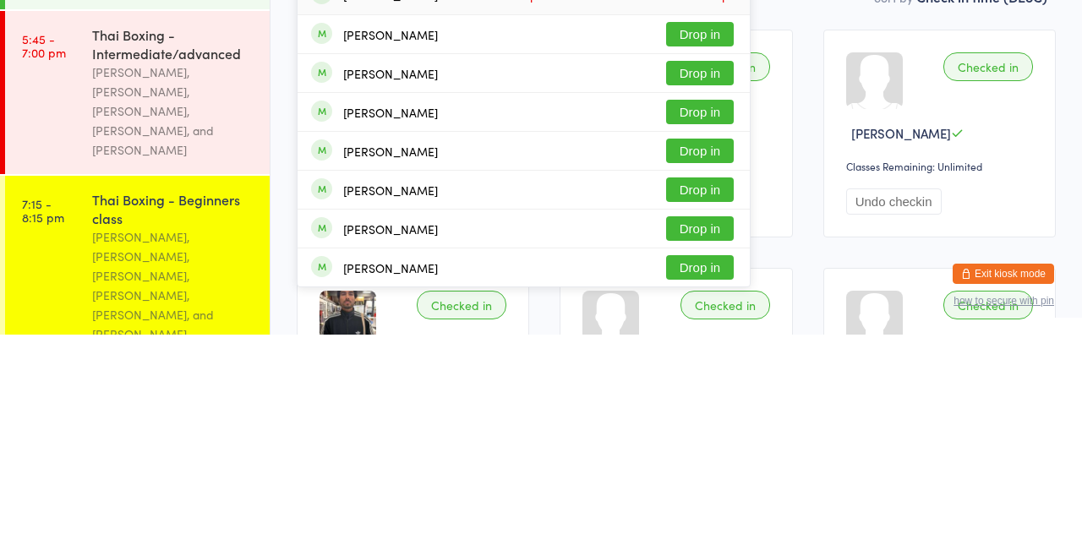
type input "[PERSON_NAME]"
click at [703, 390] on button "Drop in" at bounding box center [700, 389] width 68 height 25
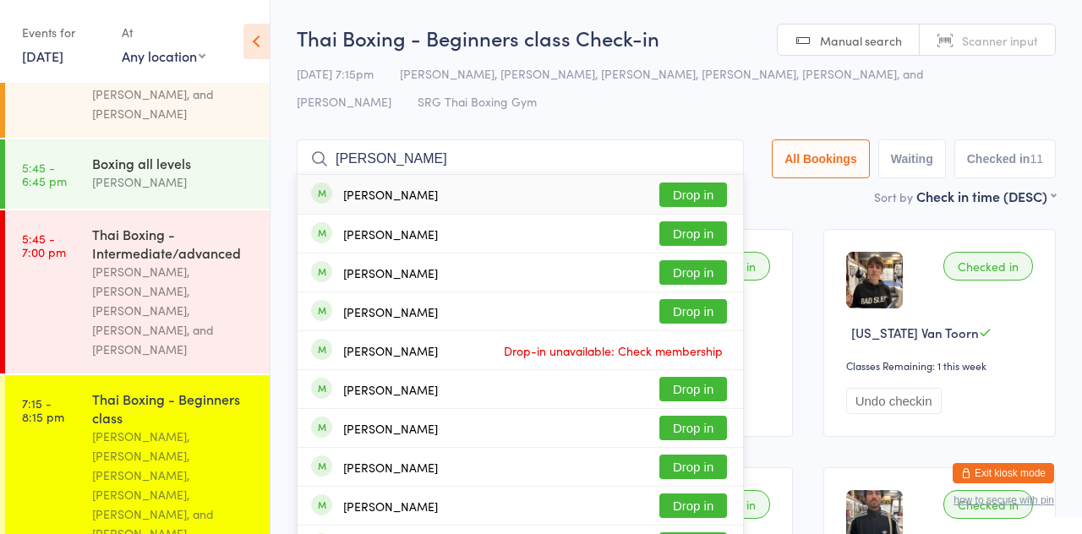
type input "[PERSON_NAME]"
click at [707, 198] on button "Drop in" at bounding box center [693, 195] width 68 height 25
